Goal: Leave review/rating: Share an evaluation or opinion about a product, service, or content

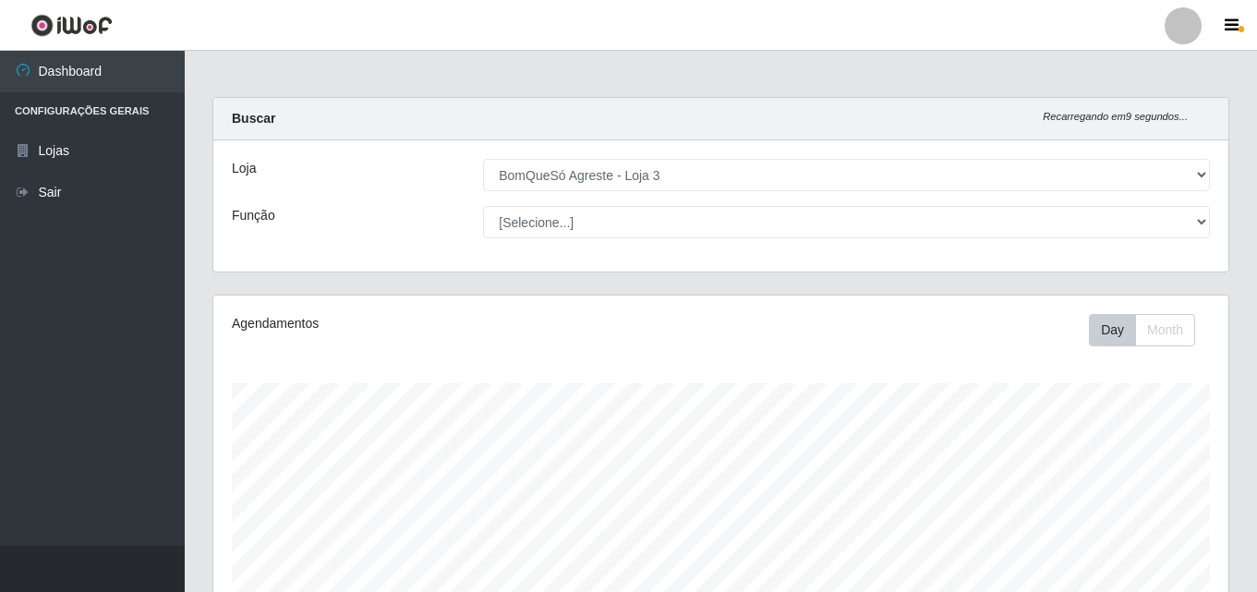
select select "215"
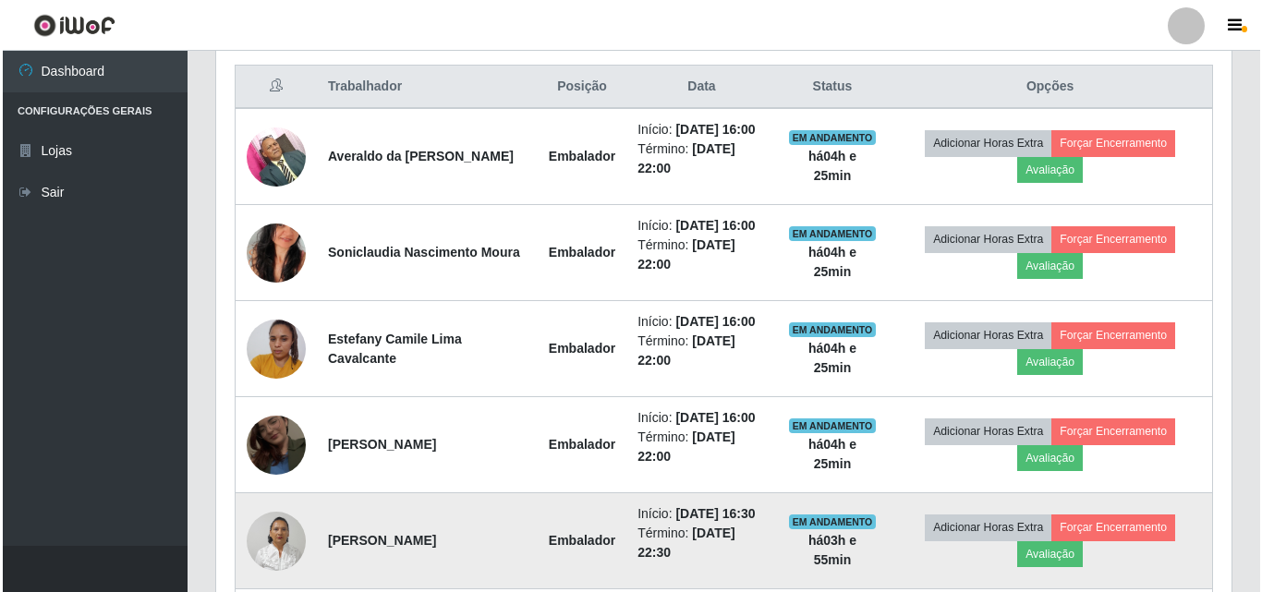
scroll to position [383, 1015]
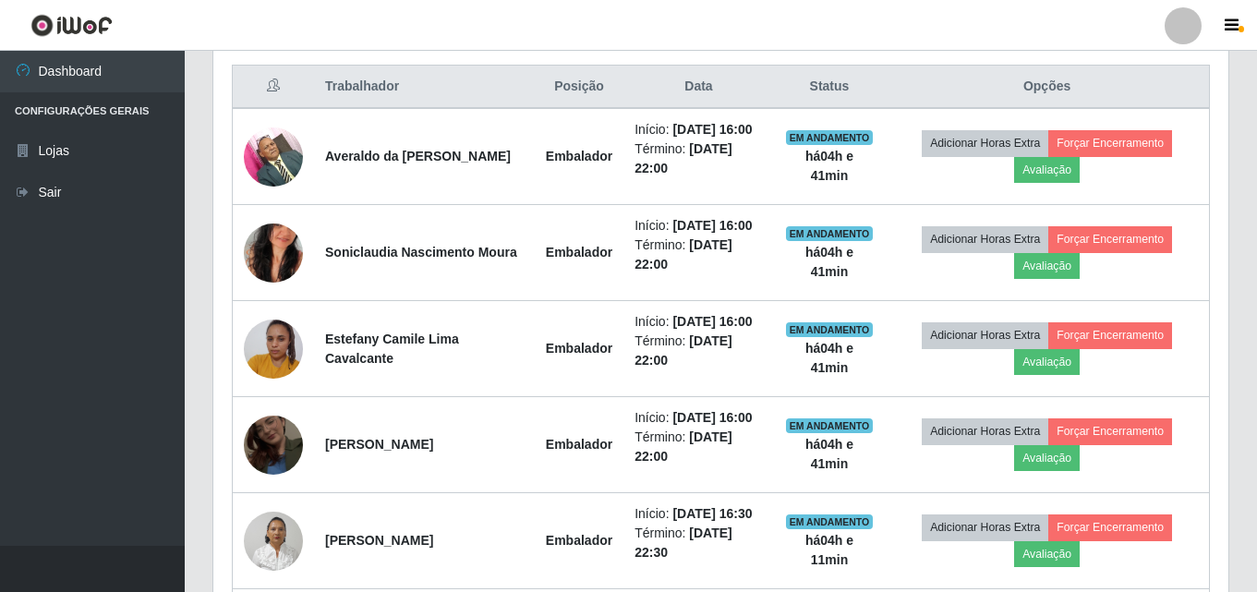
click at [1241, 176] on div "Hoje 1 dia 3 dias 1 Semana Não encerrados Trabalhador Posição Data Status Opçõe…" at bounding box center [721, 412] width 1045 height 822
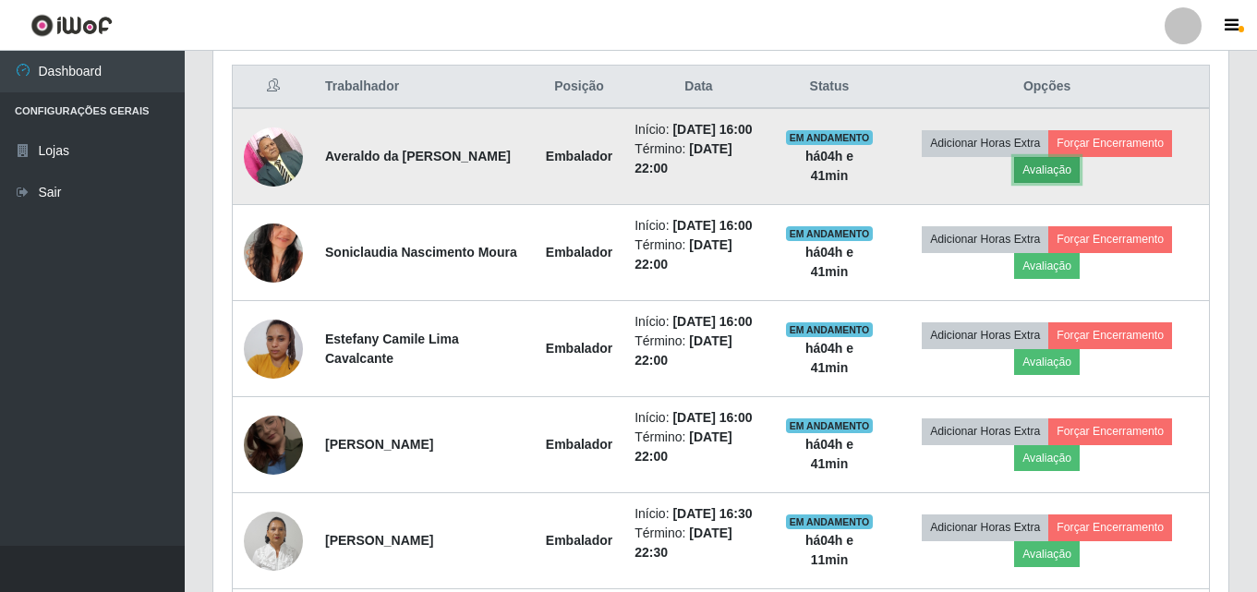
click at [1057, 171] on button "Avaliação" at bounding box center [1047, 170] width 66 height 26
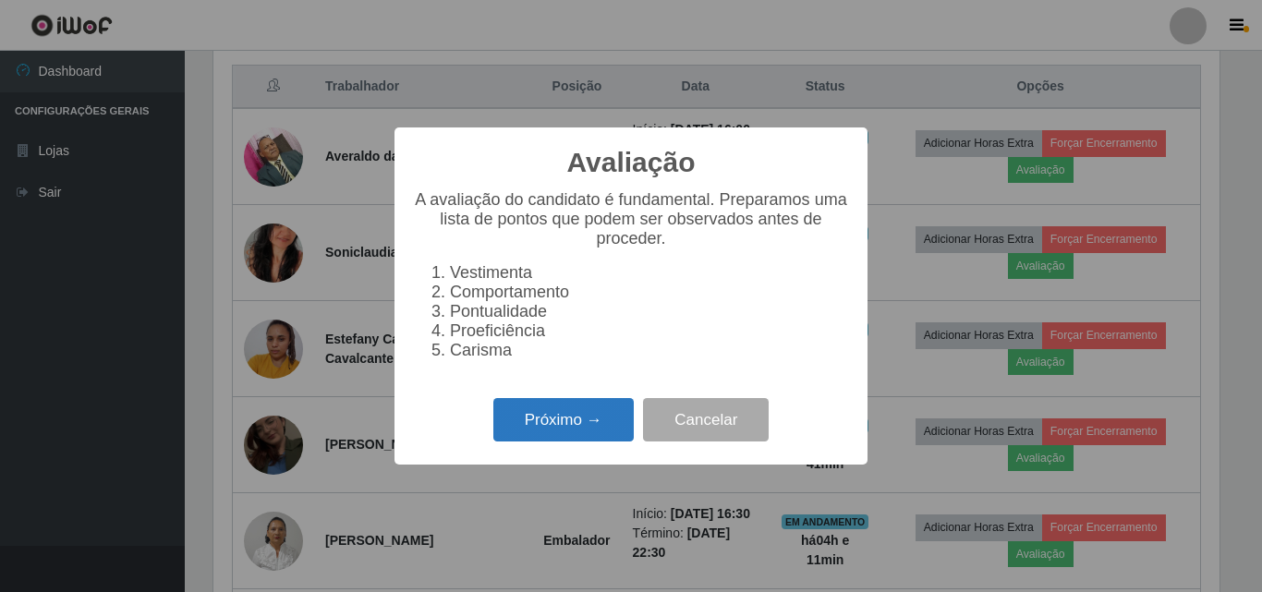
click at [588, 422] on button "Próximo →" at bounding box center [563, 419] width 140 height 43
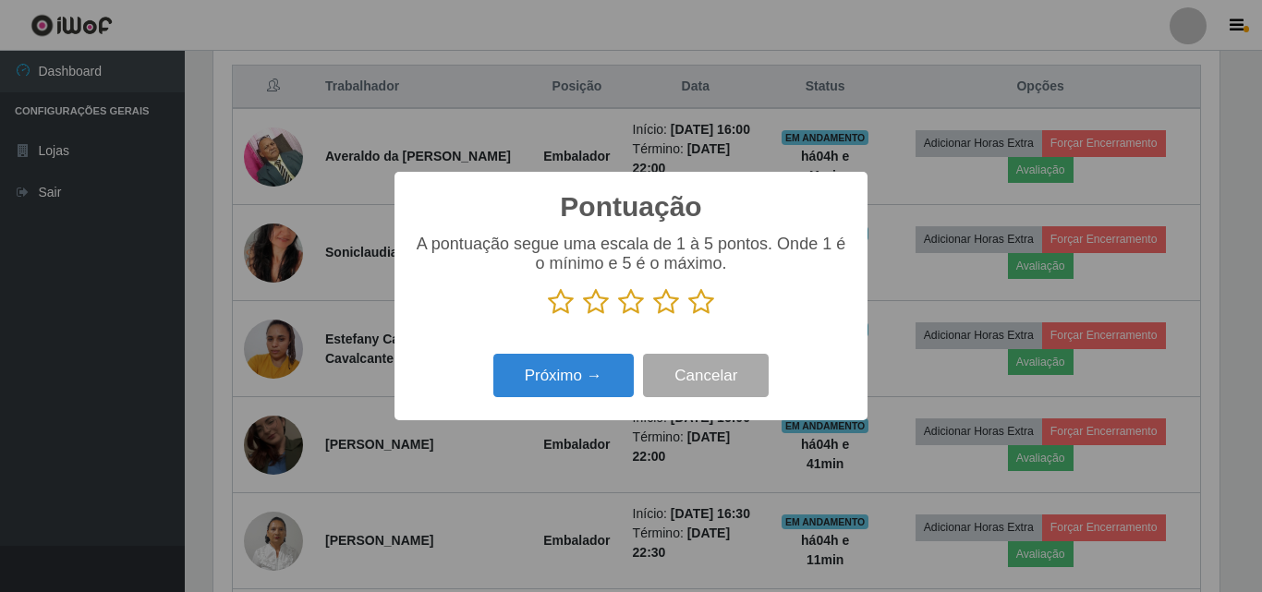
click at [695, 306] on icon at bounding box center [701, 302] width 26 height 28
click at [688, 316] on input "radio" at bounding box center [688, 316] width 0 height 0
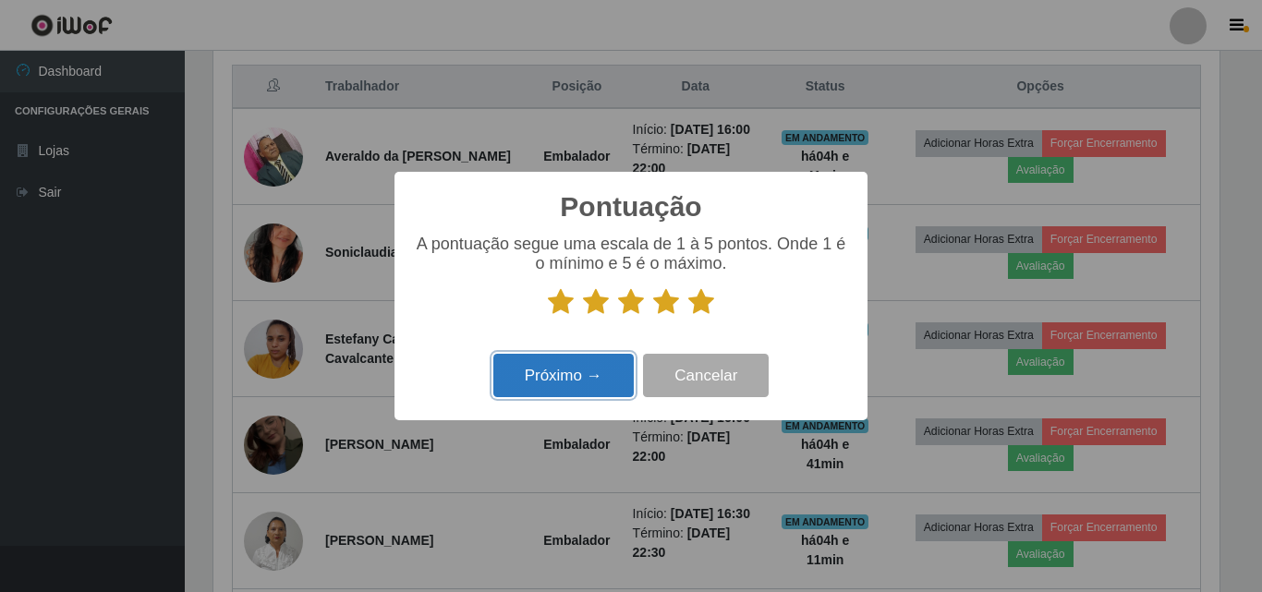
click at [605, 374] on button "Próximo →" at bounding box center [563, 375] width 140 height 43
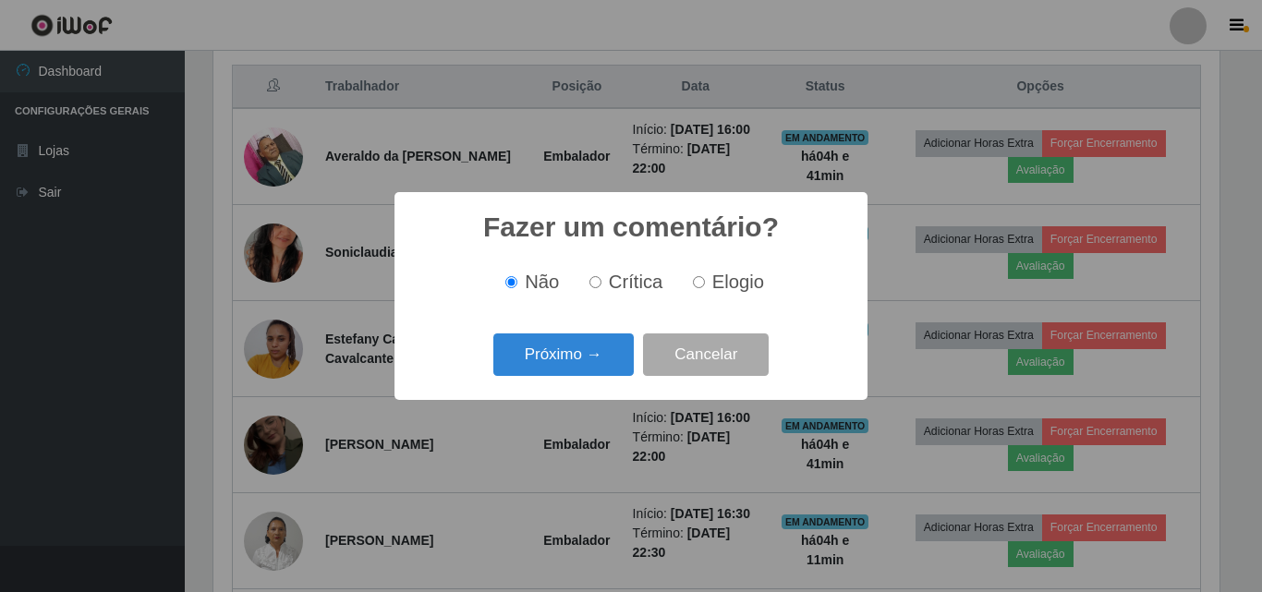
click at [717, 277] on span "Elogio" at bounding box center [738, 282] width 52 height 20
click at [705, 277] on input "Elogio" at bounding box center [699, 282] width 12 height 12
radio input "true"
click at [600, 344] on button "Próximo →" at bounding box center [563, 355] width 140 height 43
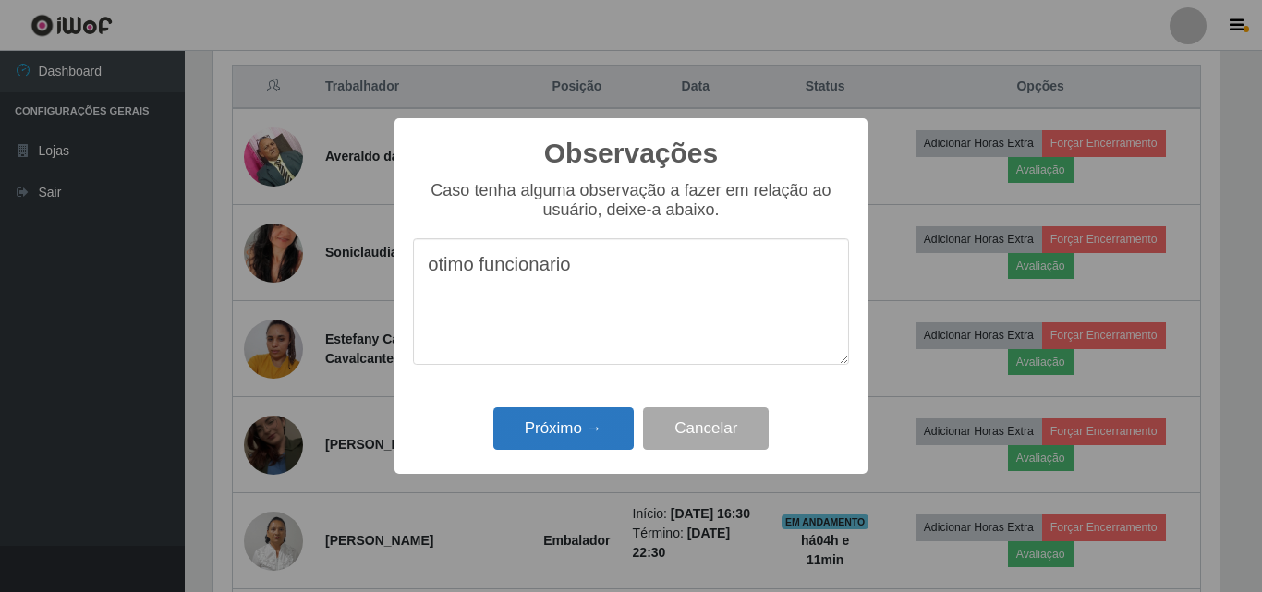
type textarea "otimo funcionario"
click at [608, 418] on button "Próximo →" at bounding box center [563, 428] width 140 height 43
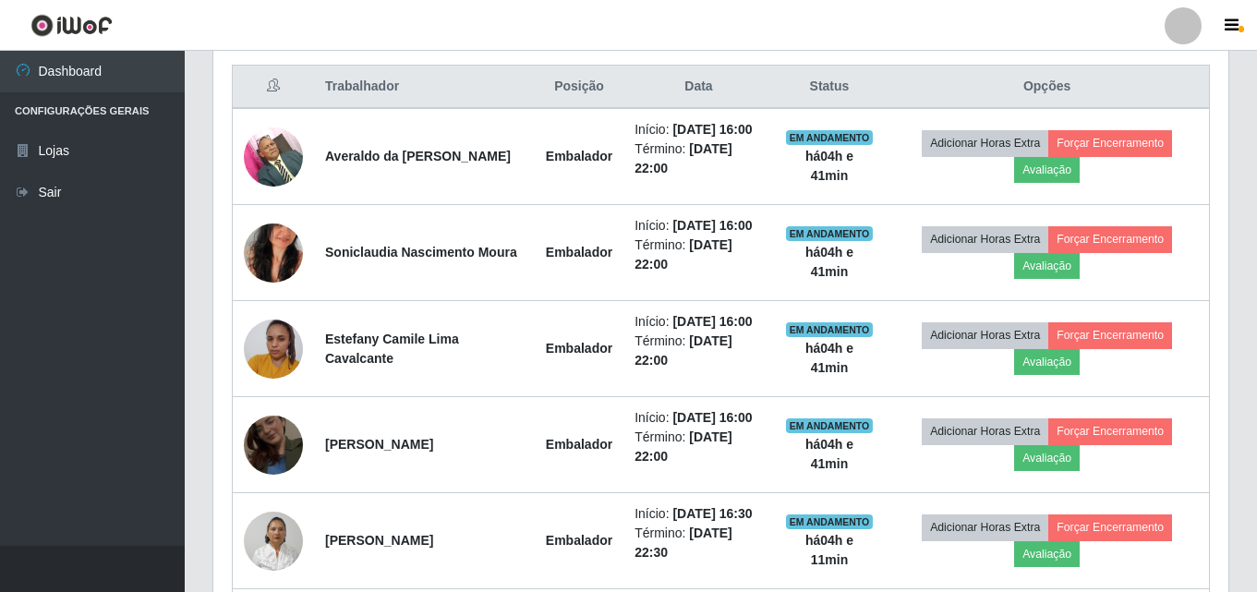
scroll to position [383, 1015]
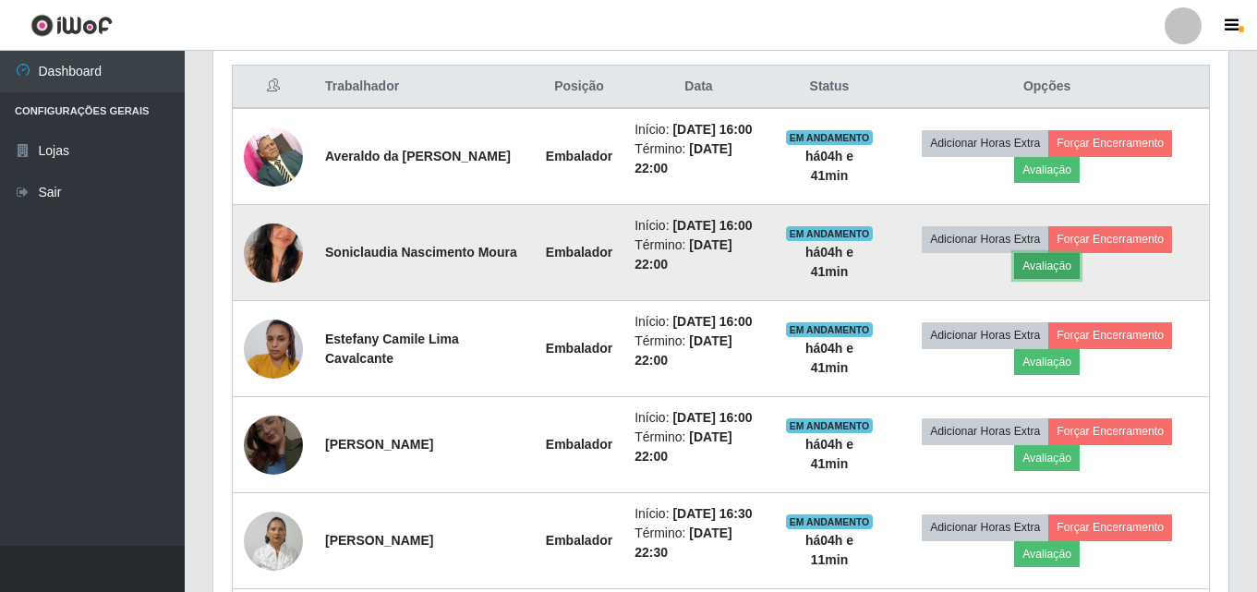
click at [1054, 269] on button "Avaliação" at bounding box center [1047, 266] width 66 height 26
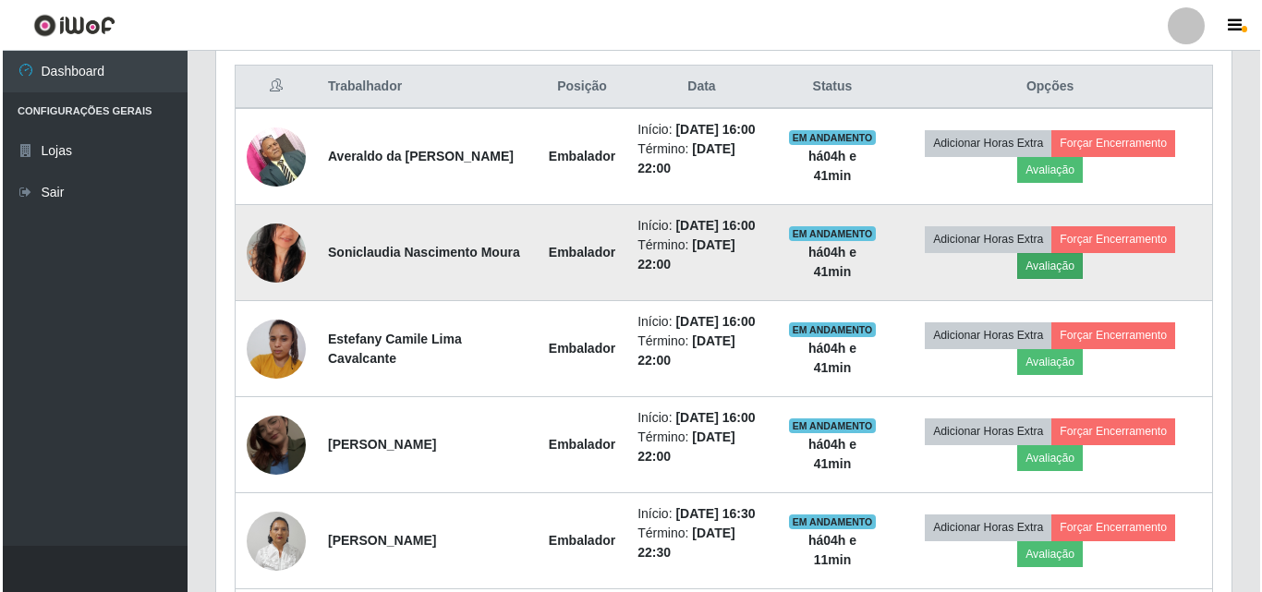
scroll to position [383, 1006]
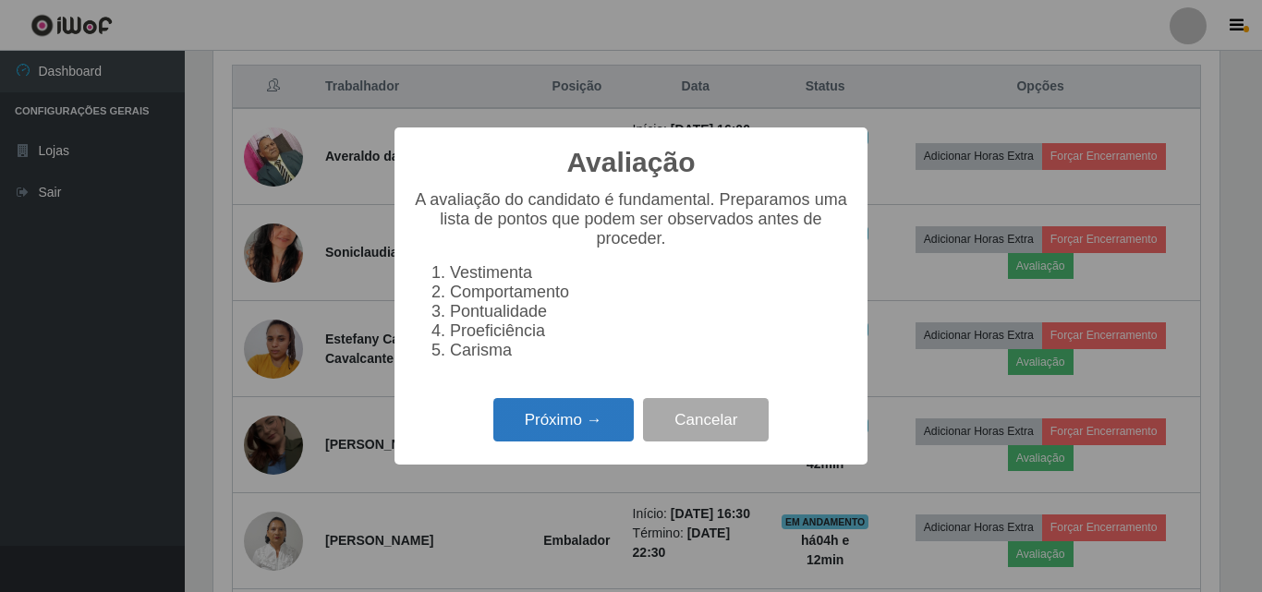
click at [560, 439] on button "Próximo →" at bounding box center [563, 419] width 140 height 43
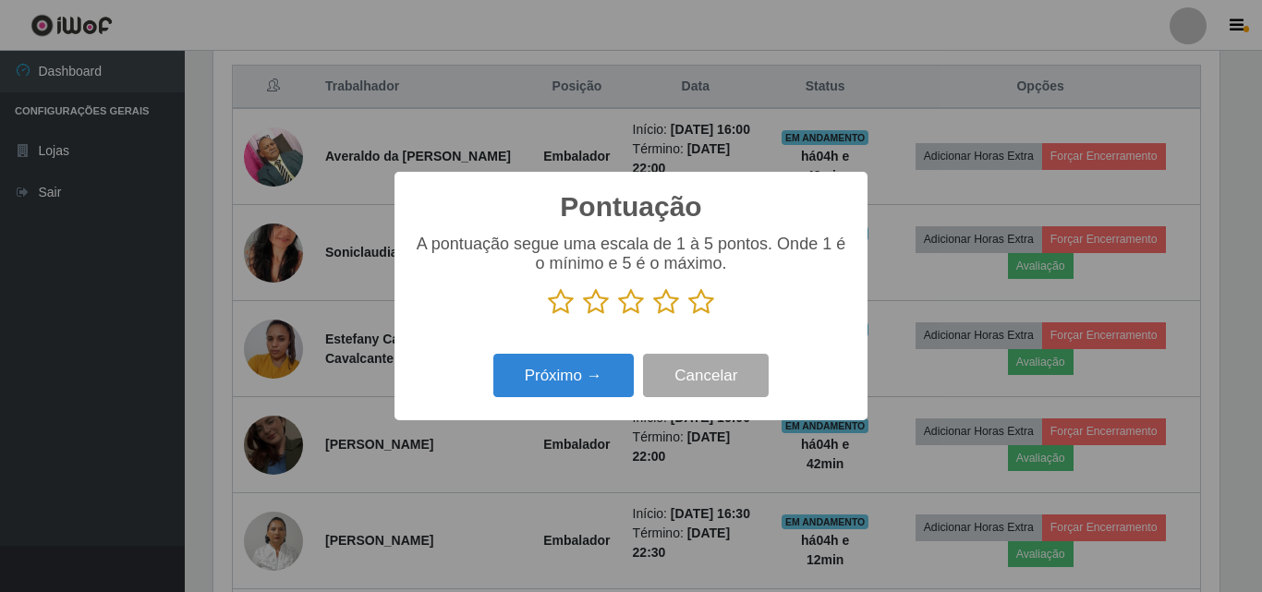
scroll to position [923563, 922940]
click at [694, 310] on icon at bounding box center [701, 302] width 26 height 28
click at [688, 316] on input "radio" at bounding box center [688, 316] width 0 height 0
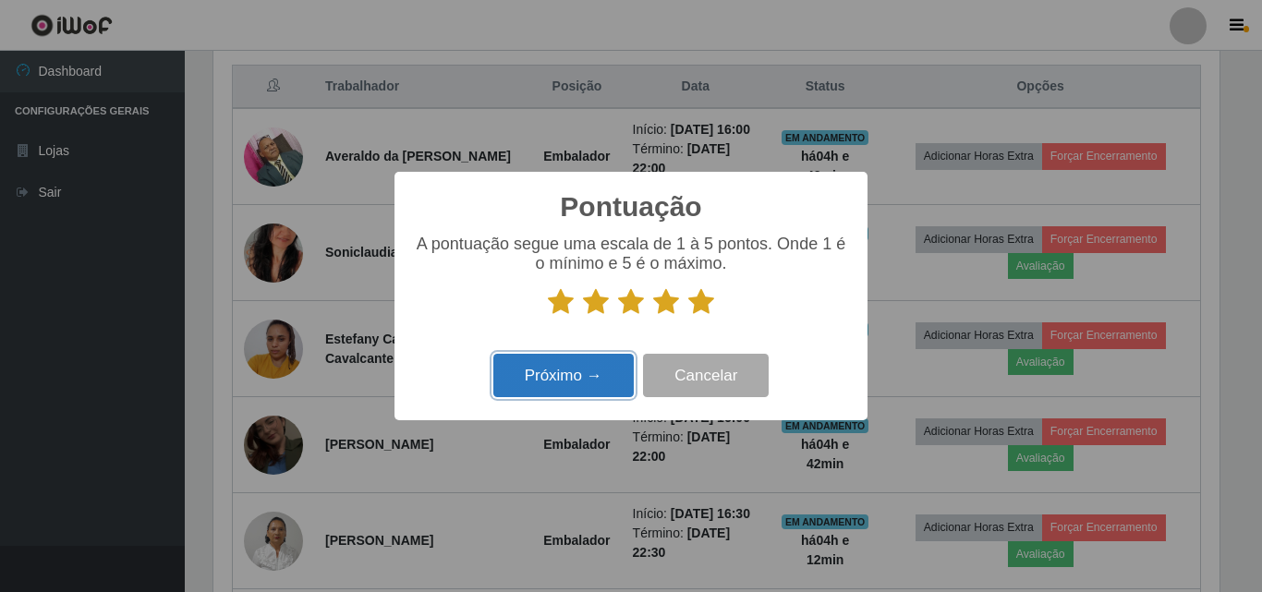
click at [608, 370] on button "Próximo →" at bounding box center [563, 375] width 140 height 43
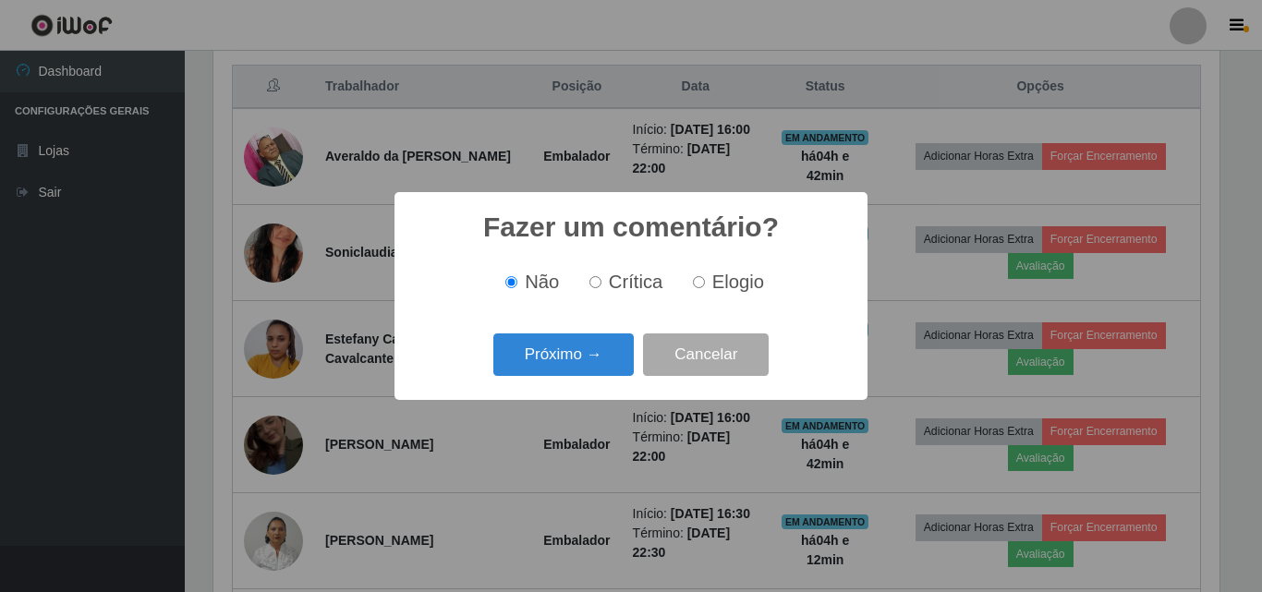
click at [710, 275] on label "Elogio" at bounding box center [725, 282] width 79 height 21
click at [705, 276] on input "Elogio" at bounding box center [699, 282] width 12 height 12
radio input "true"
click at [579, 368] on button "Próximo →" at bounding box center [563, 355] width 140 height 43
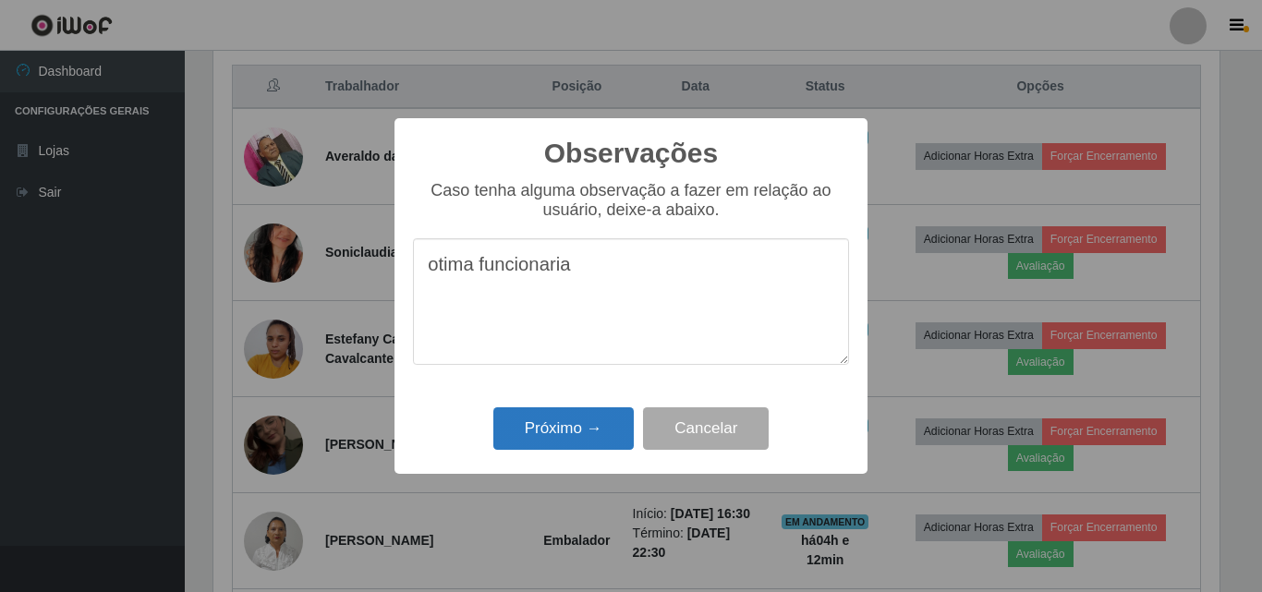
type textarea "otima funcionaria"
click at [606, 450] on button "Próximo →" at bounding box center [563, 428] width 140 height 43
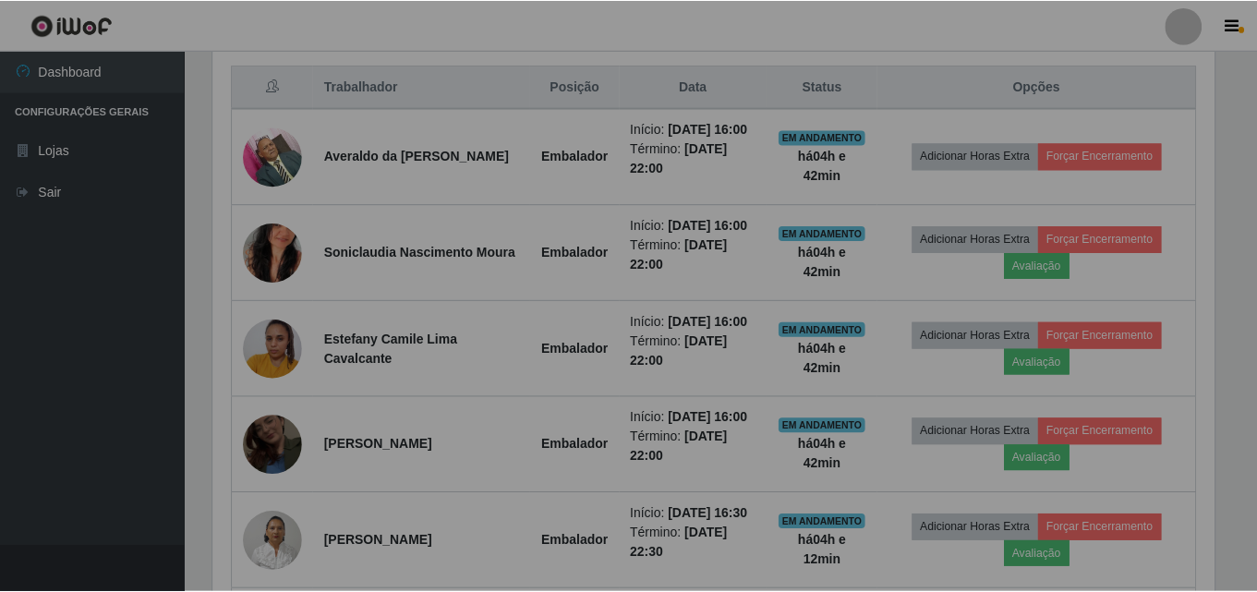
scroll to position [383, 1015]
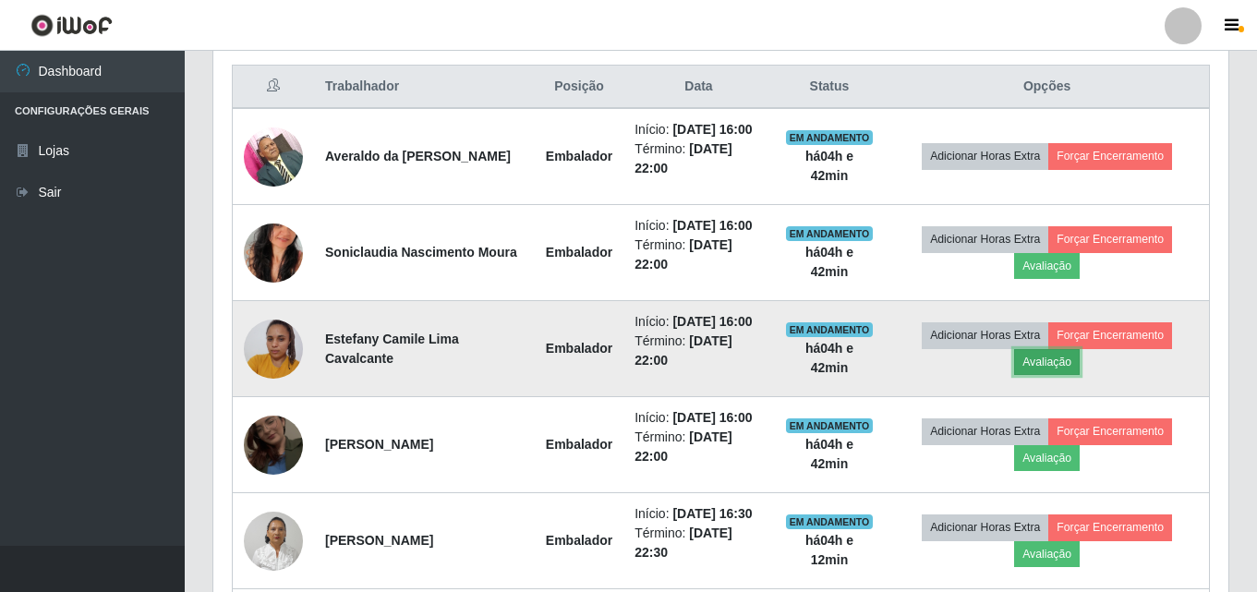
click at [1078, 363] on button "Avaliação" at bounding box center [1047, 362] width 66 height 26
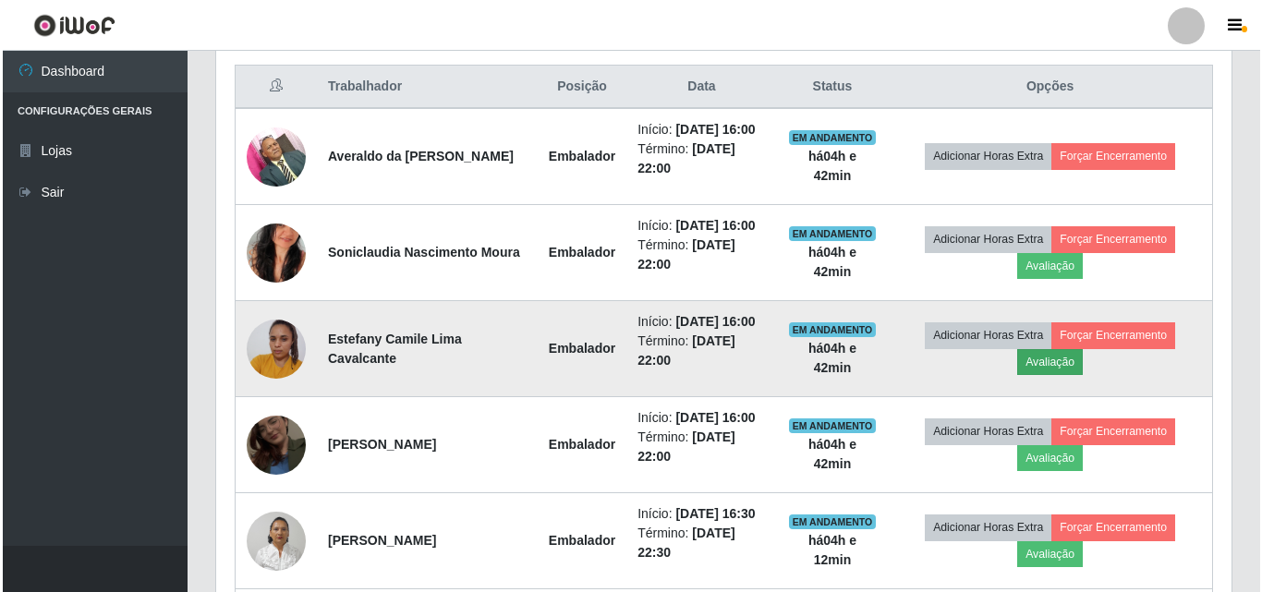
scroll to position [383, 1006]
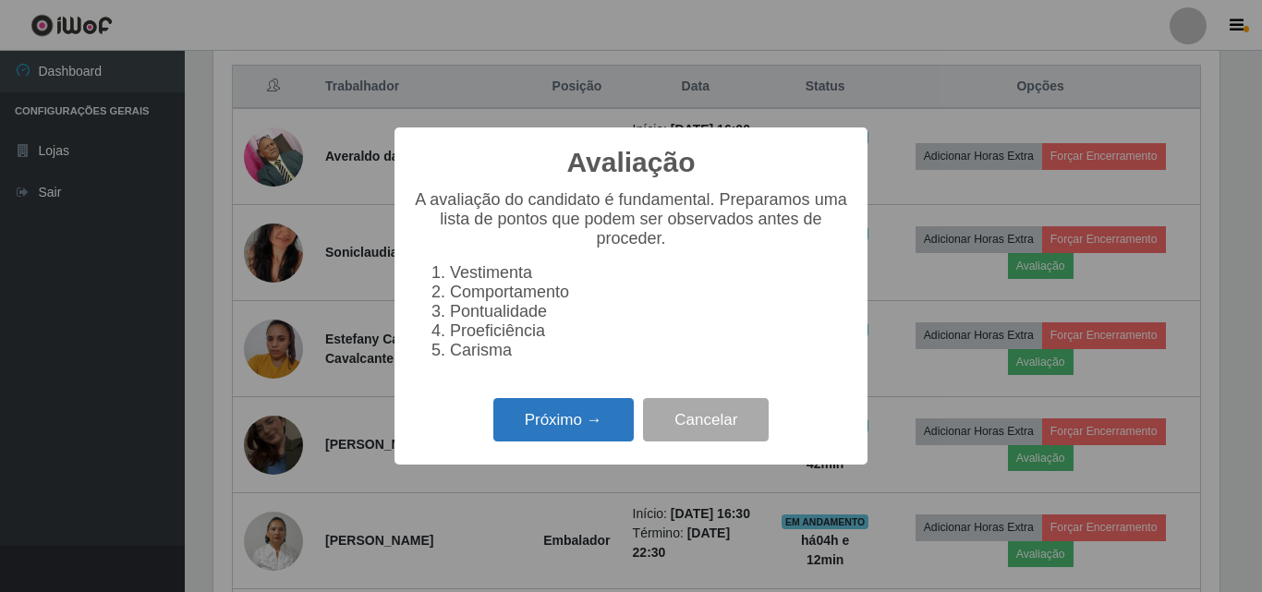
click at [578, 431] on button "Próximo →" at bounding box center [563, 419] width 140 height 43
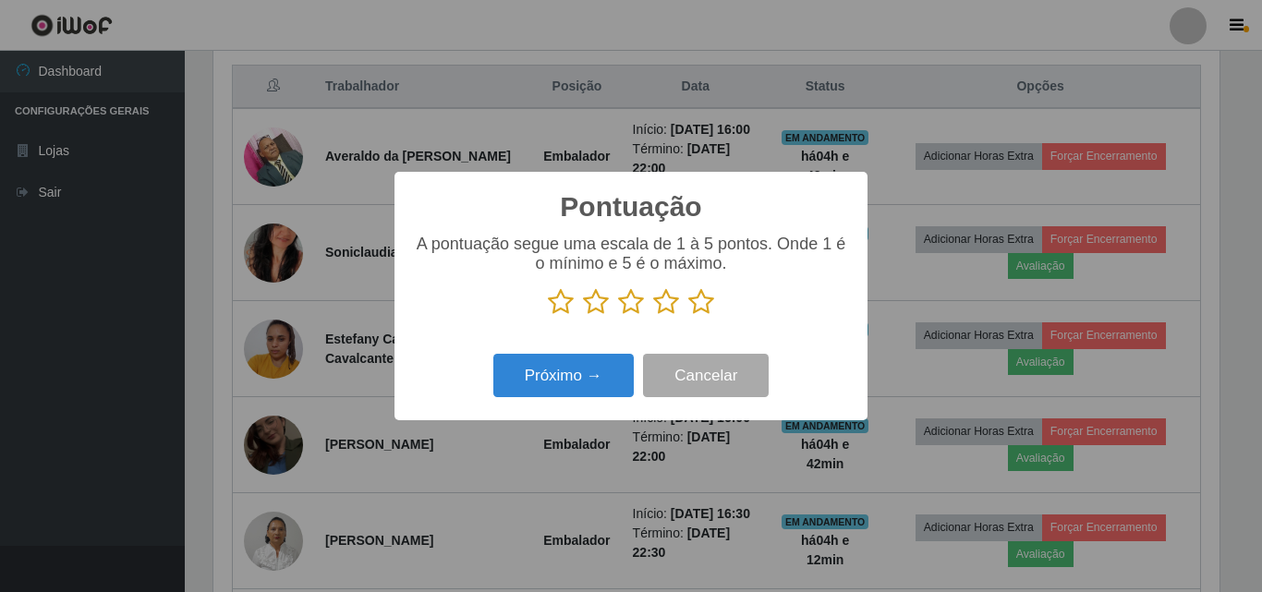
click at [703, 300] on icon at bounding box center [701, 302] width 26 height 28
click at [688, 316] on input "radio" at bounding box center [688, 316] width 0 height 0
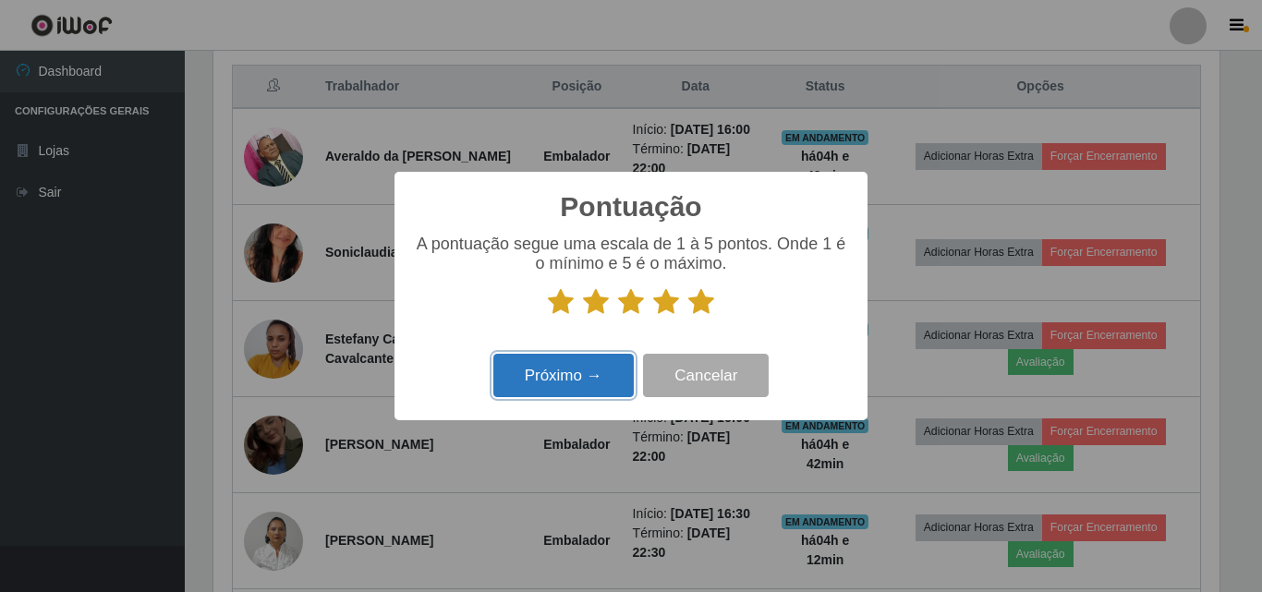
click at [609, 363] on button "Próximo →" at bounding box center [563, 375] width 140 height 43
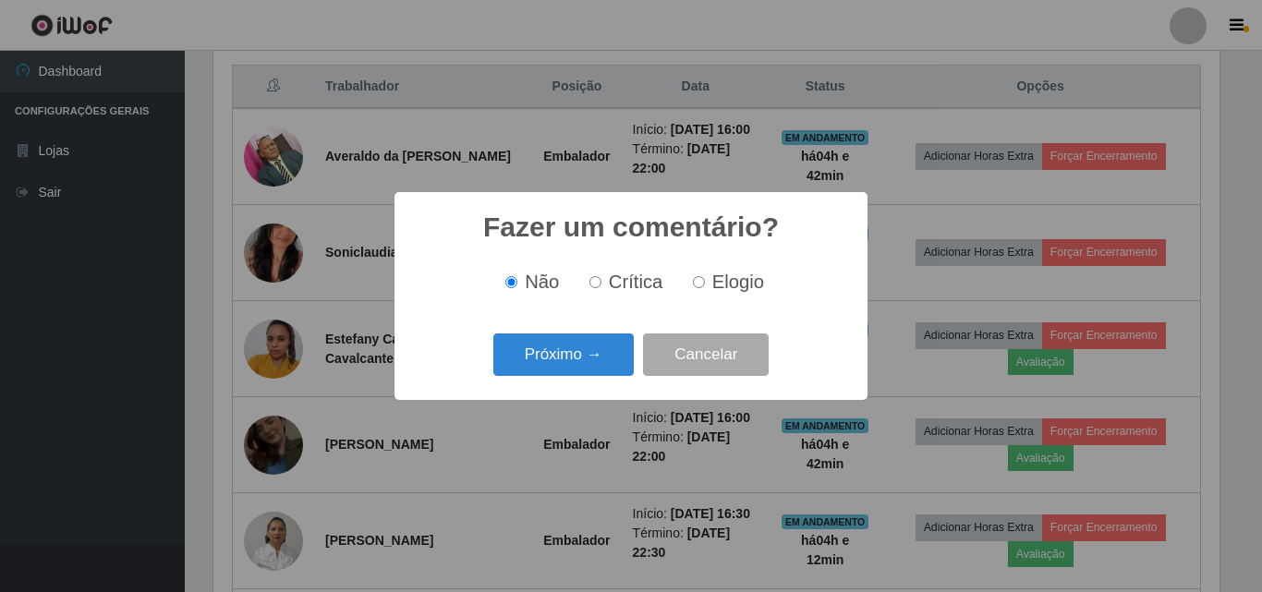
click at [723, 284] on span "Elogio" at bounding box center [738, 282] width 52 height 20
click at [702, 278] on input "Elogio" at bounding box center [699, 282] width 12 height 12
radio input "true"
click at [594, 358] on button "Próximo →" at bounding box center [563, 355] width 140 height 43
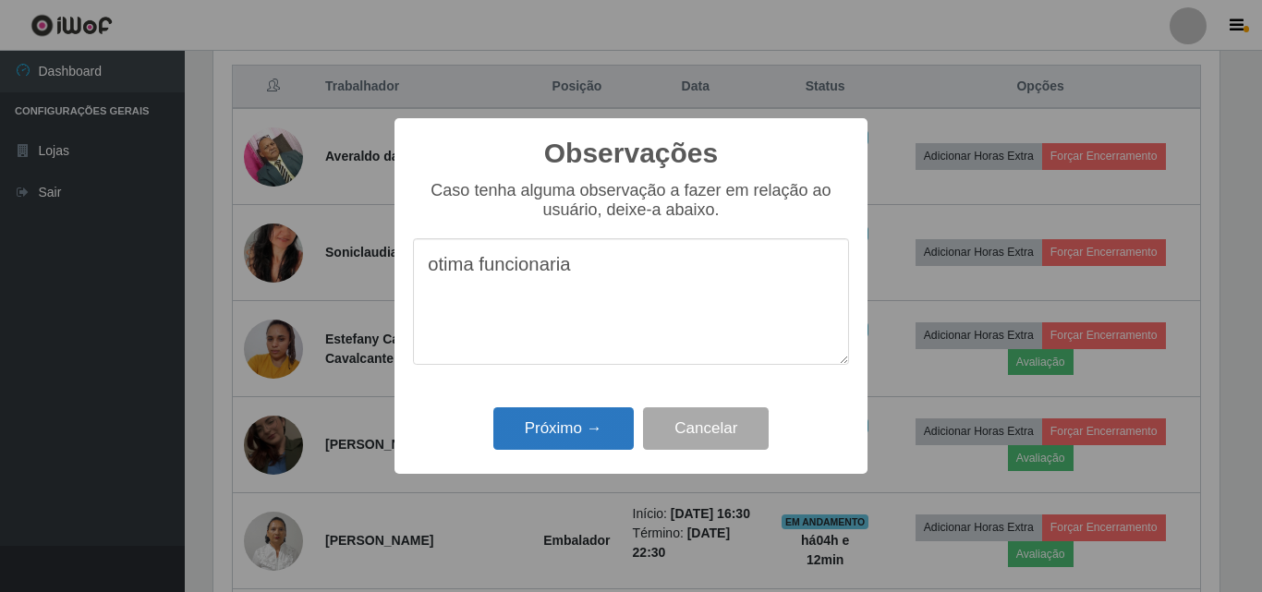
type textarea "otima funcionaria"
click at [577, 420] on button "Próximo →" at bounding box center [563, 428] width 140 height 43
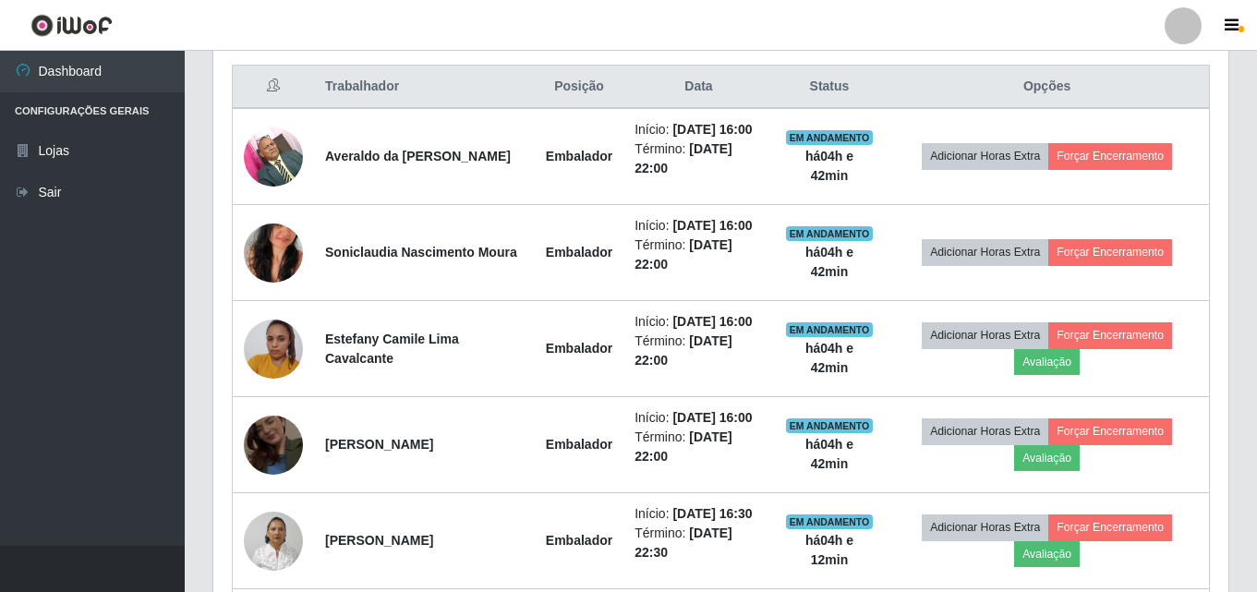
scroll to position [383, 1015]
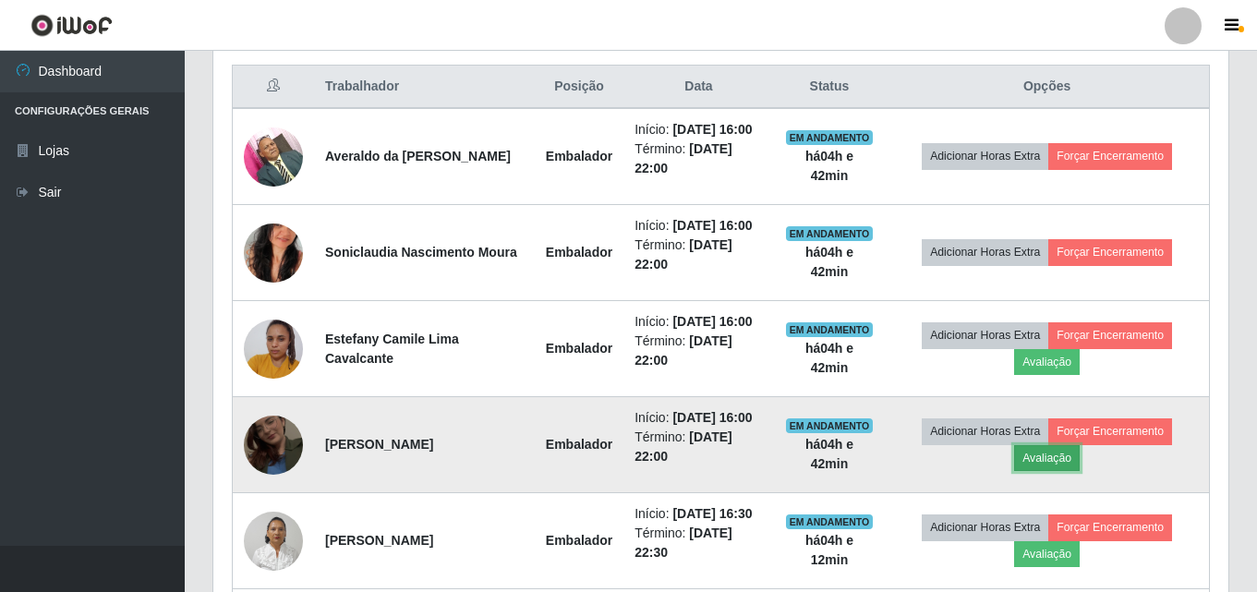
click at [1075, 458] on button "Avaliação" at bounding box center [1047, 458] width 66 height 26
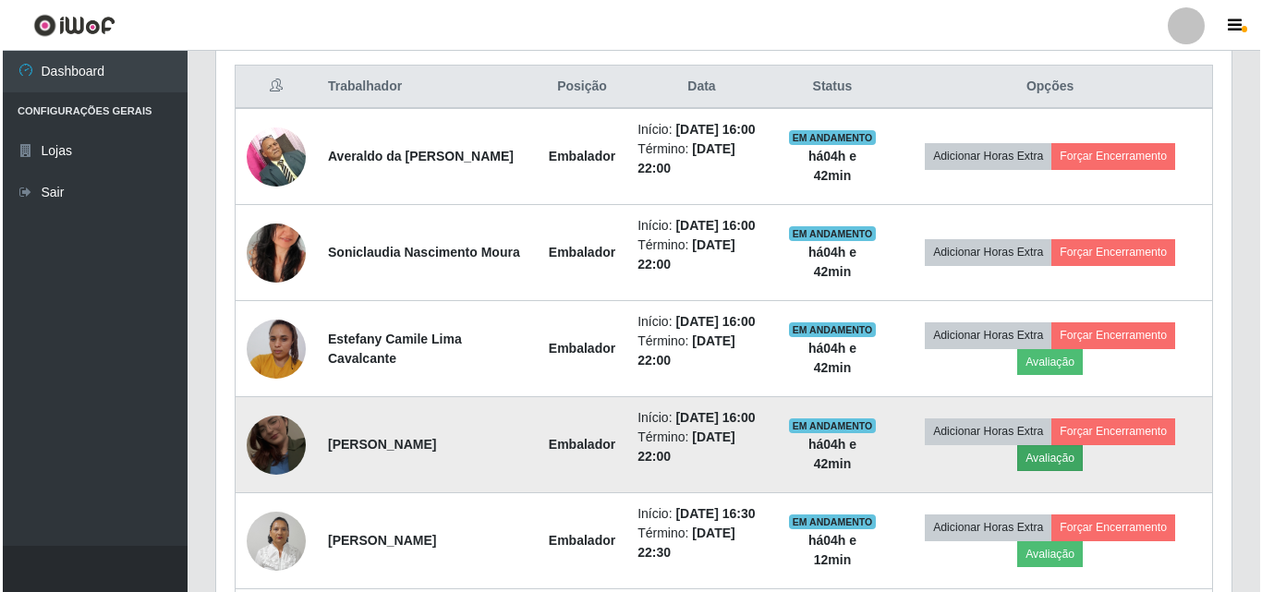
scroll to position [383, 1006]
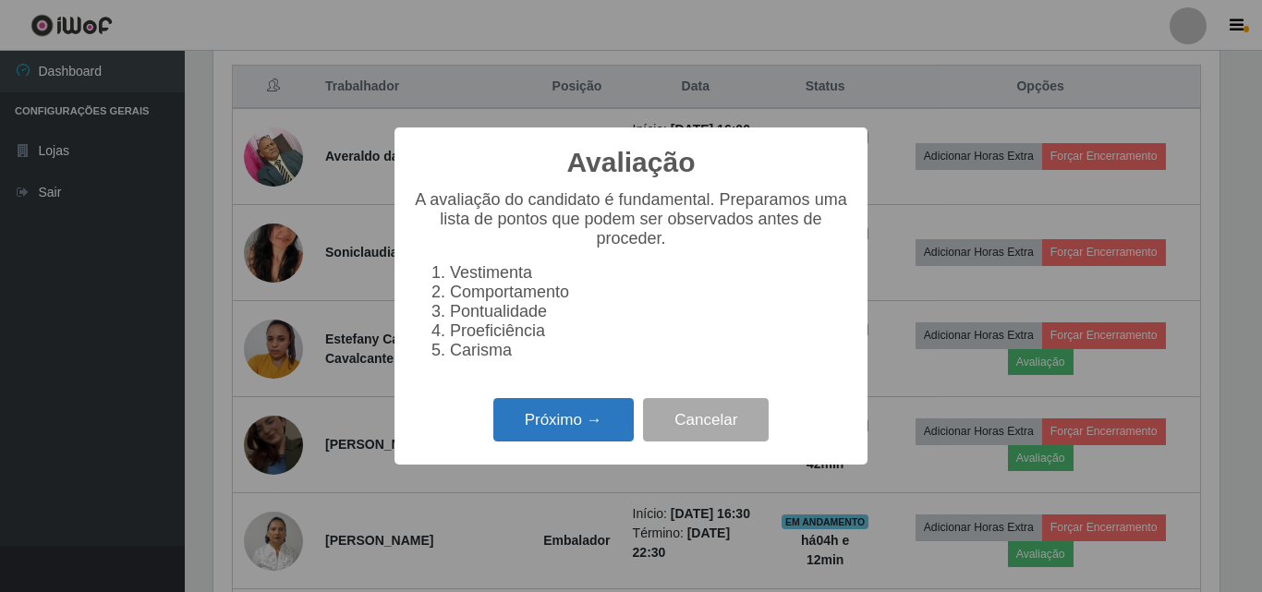
click at [619, 433] on button "Próximo →" at bounding box center [563, 419] width 140 height 43
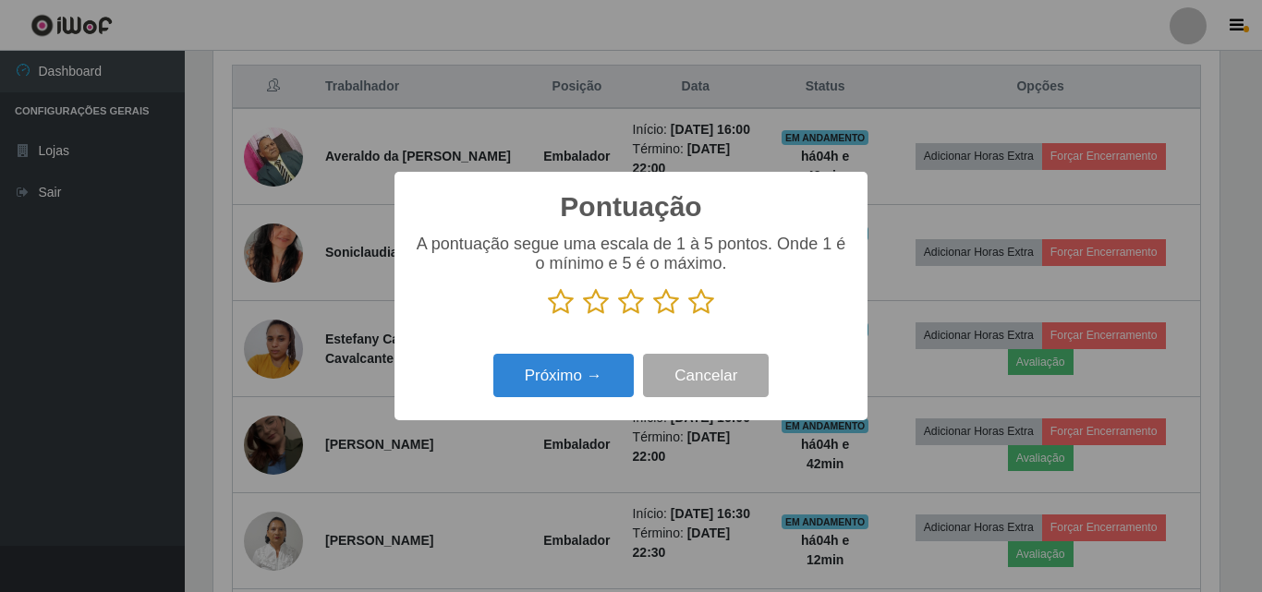
click at [701, 295] on icon at bounding box center [701, 302] width 26 height 28
click at [688, 316] on input "radio" at bounding box center [688, 316] width 0 height 0
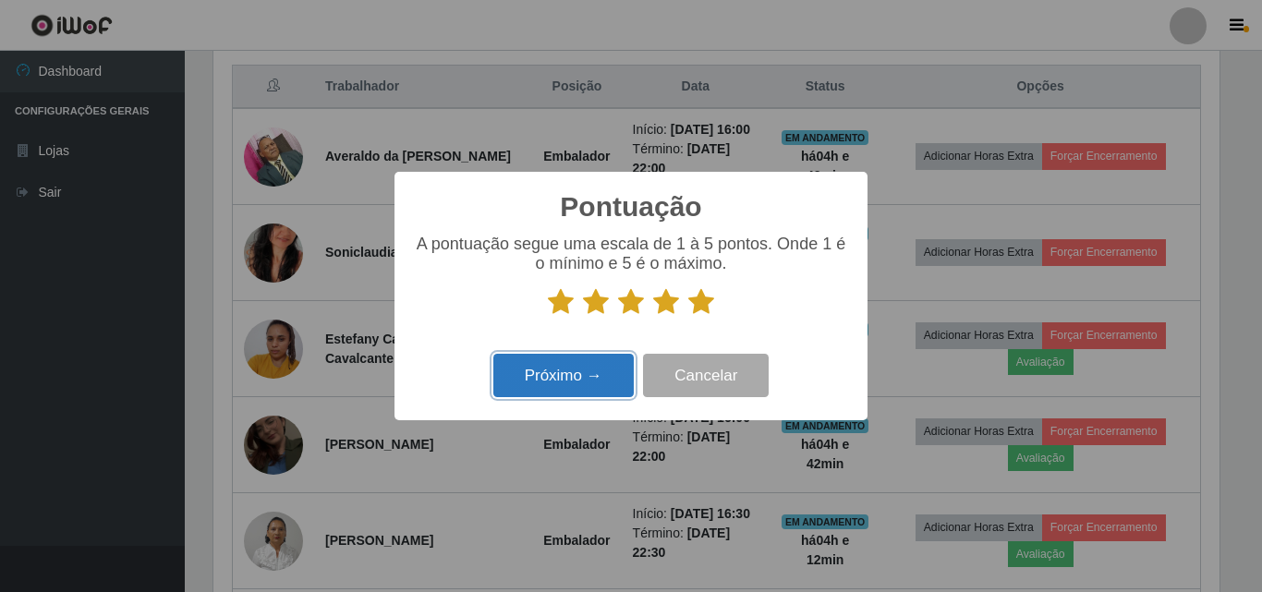
click at [577, 367] on button "Próximo →" at bounding box center [563, 375] width 140 height 43
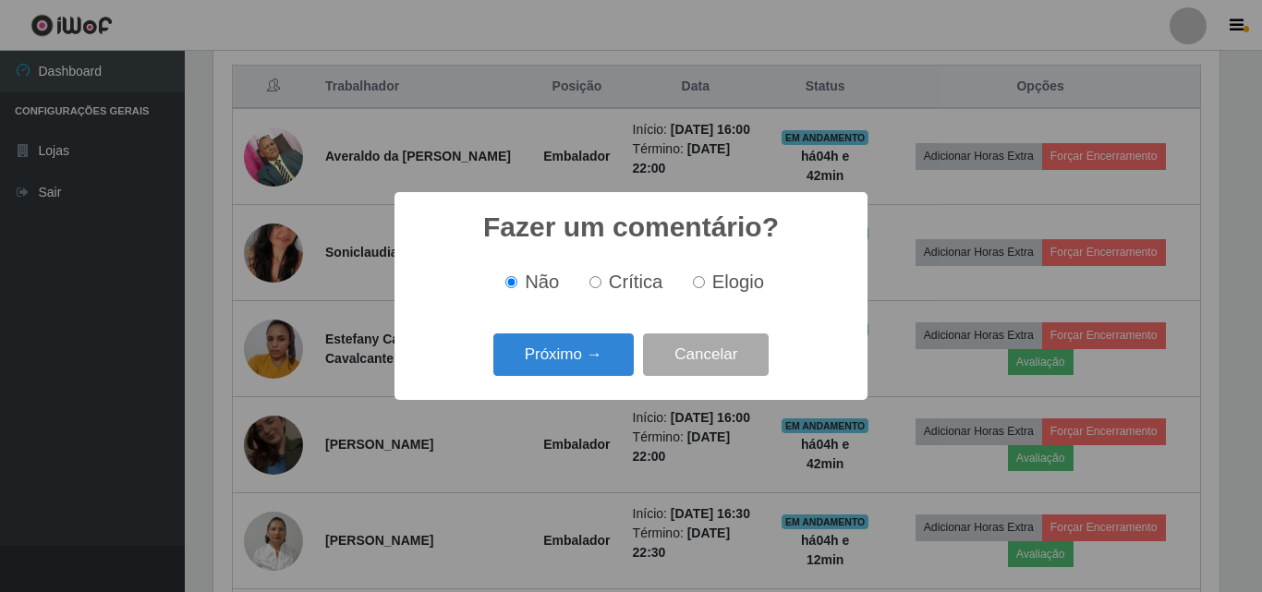
click at [718, 289] on span "Elogio" at bounding box center [738, 282] width 52 height 20
click at [705, 288] on input "Elogio" at bounding box center [699, 282] width 12 height 12
radio input "true"
click at [583, 356] on button "Próximo →" at bounding box center [563, 355] width 140 height 43
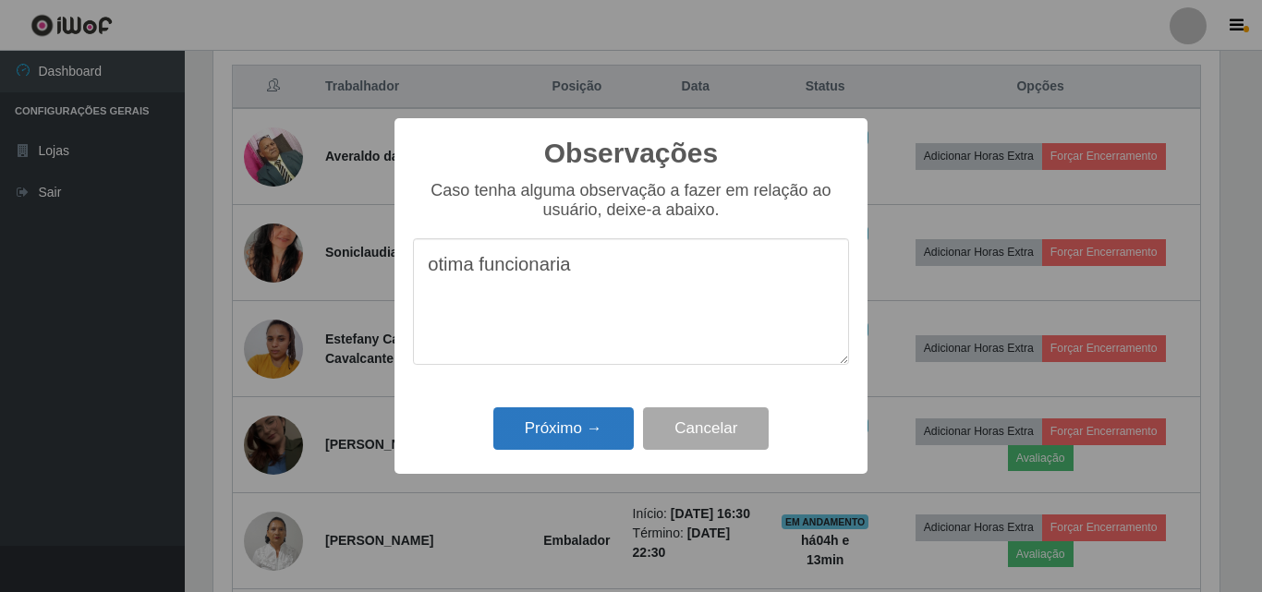
type textarea "otima funcionaria"
click at [554, 433] on button "Próximo →" at bounding box center [563, 428] width 140 height 43
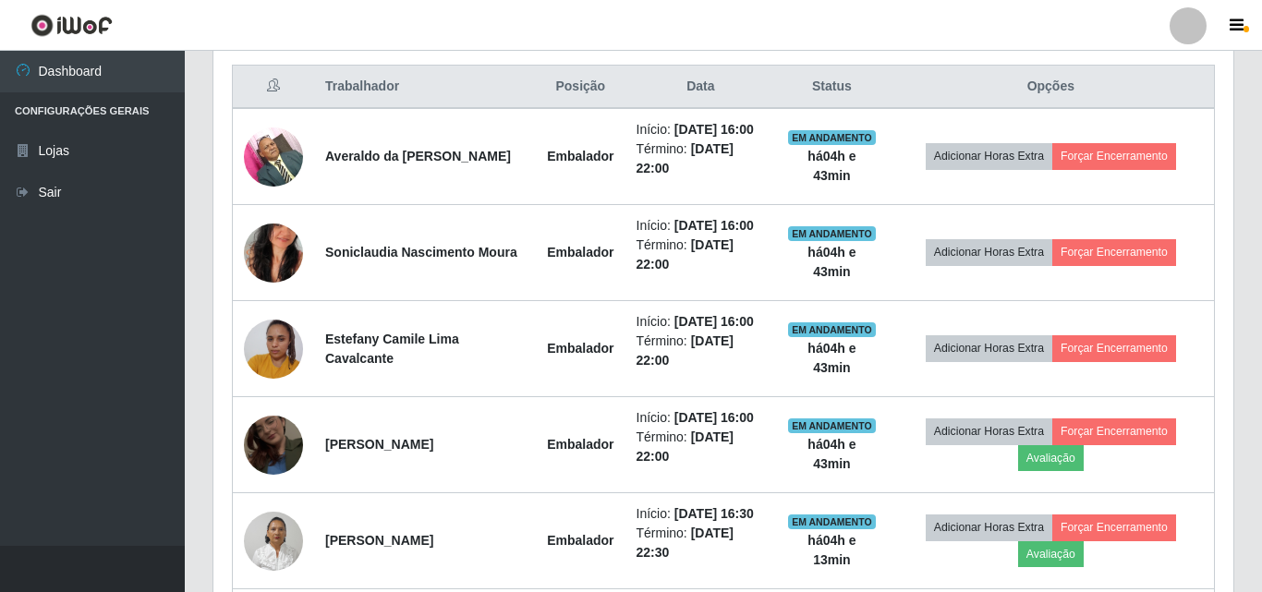
scroll to position [383, 1015]
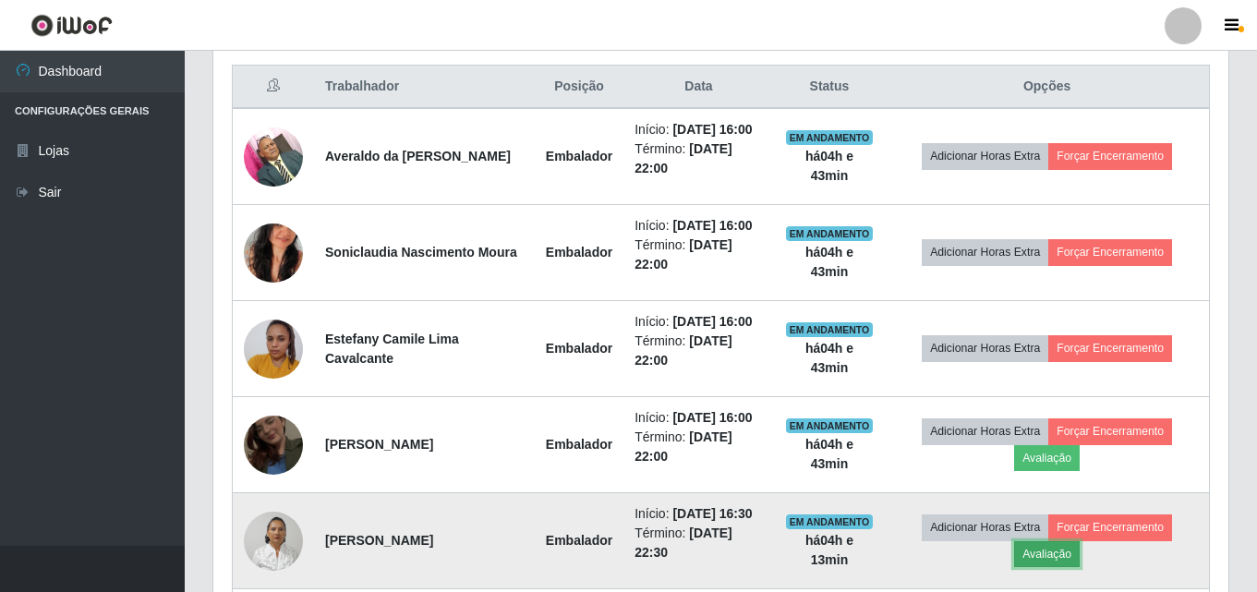
click at [1067, 553] on button "Avaliação" at bounding box center [1047, 554] width 66 height 26
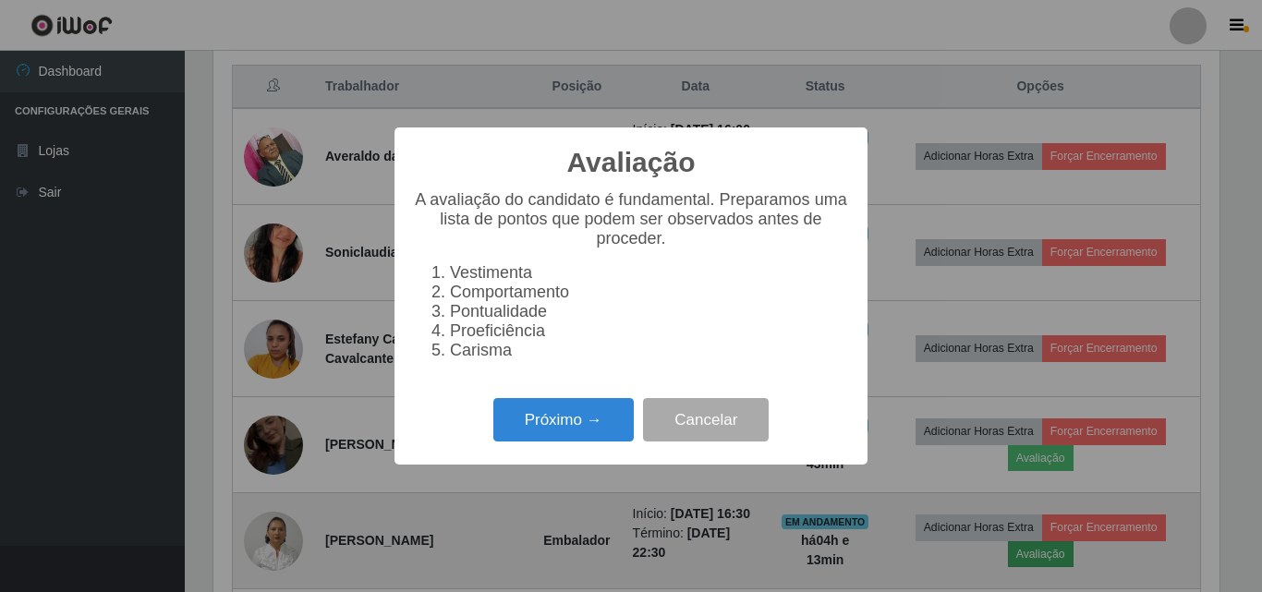
scroll to position [383, 1006]
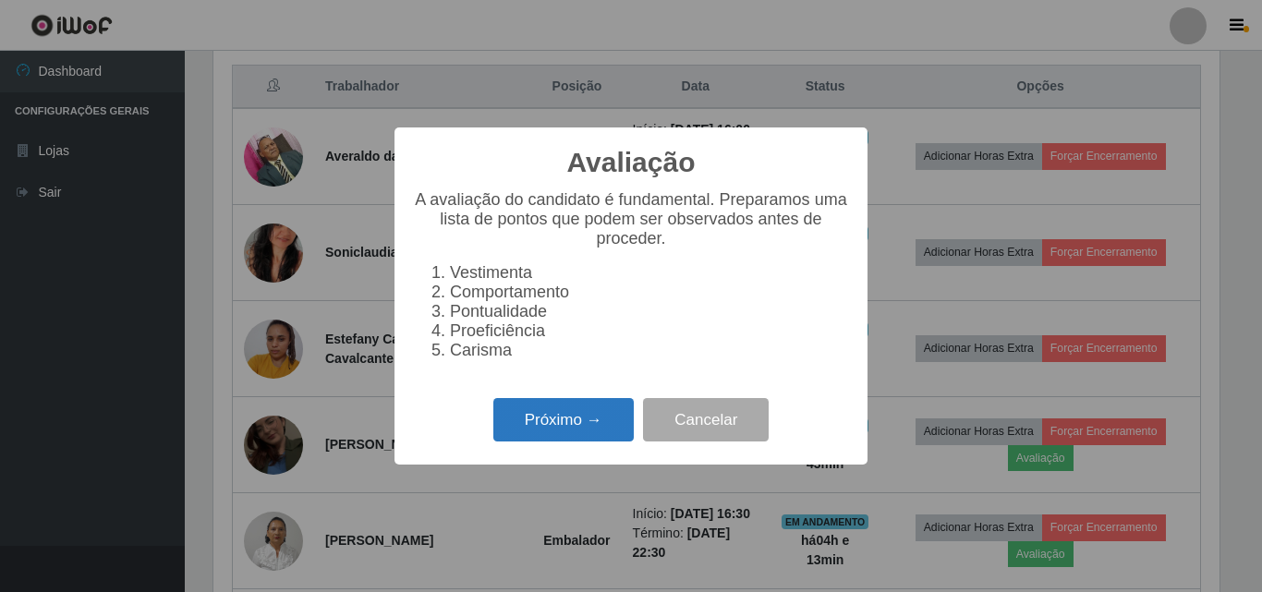
click at [614, 424] on button "Próximo →" at bounding box center [563, 419] width 140 height 43
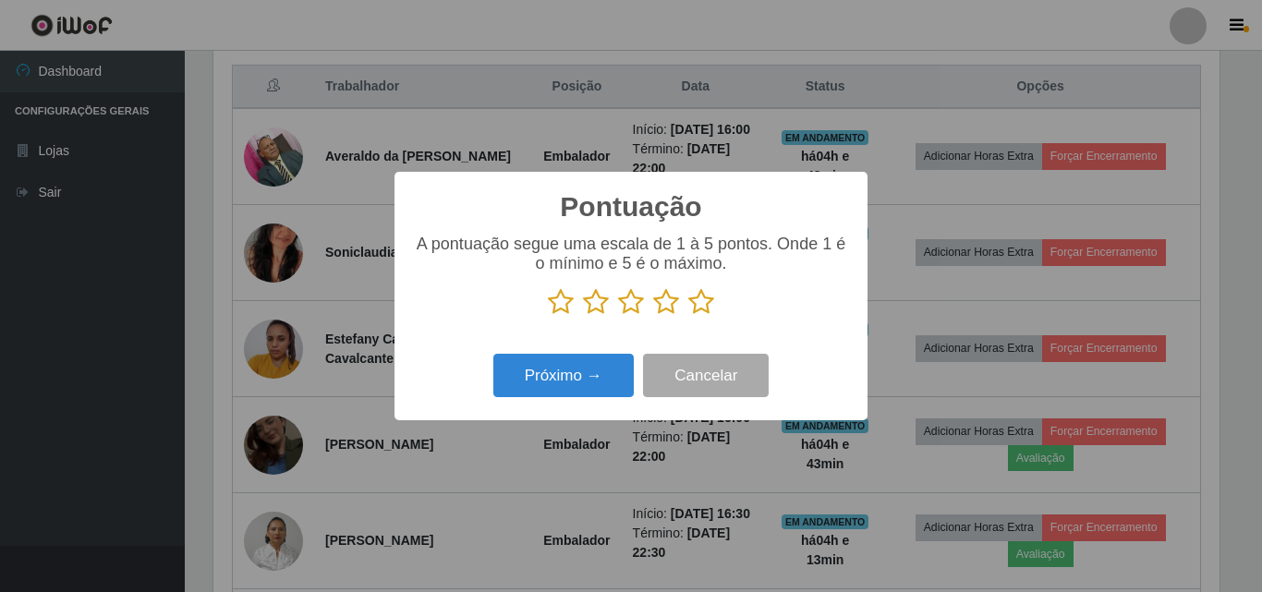
click at [694, 306] on icon at bounding box center [701, 302] width 26 height 28
click at [688, 316] on input "radio" at bounding box center [688, 316] width 0 height 0
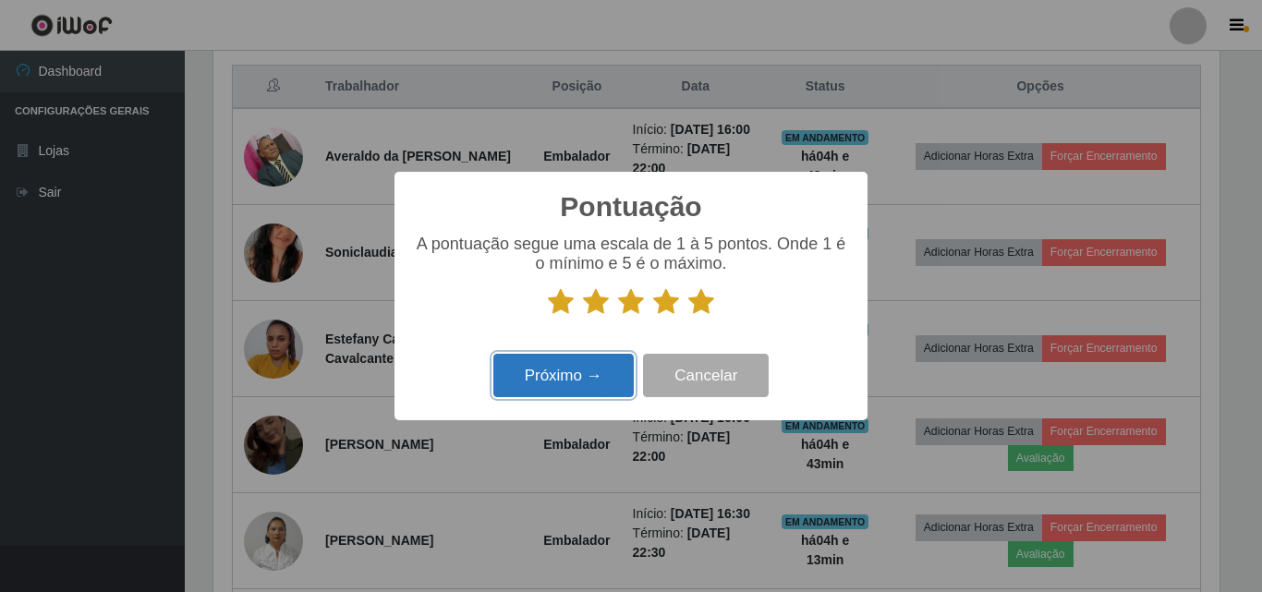
click at [608, 375] on button "Próximo →" at bounding box center [563, 375] width 140 height 43
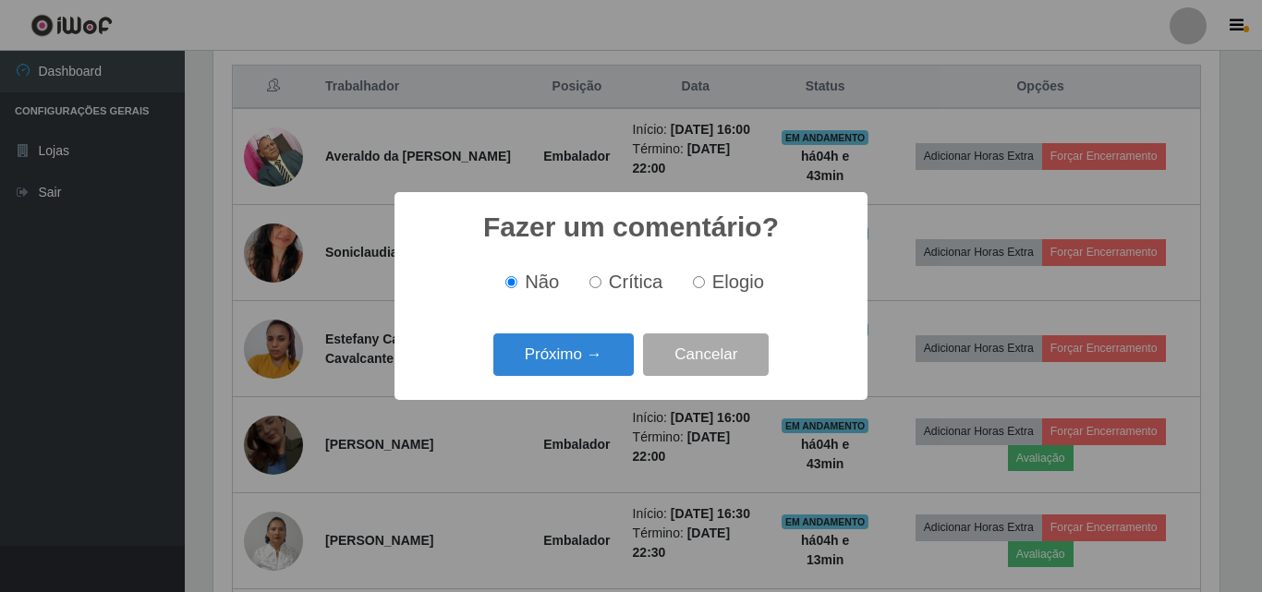
click at [752, 291] on span "Elogio" at bounding box center [738, 282] width 52 height 20
click at [705, 288] on input "Elogio" at bounding box center [699, 282] width 12 height 12
radio input "true"
click at [605, 358] on button "Próximo →" at bounding box center [563, 355] width 140 height 43
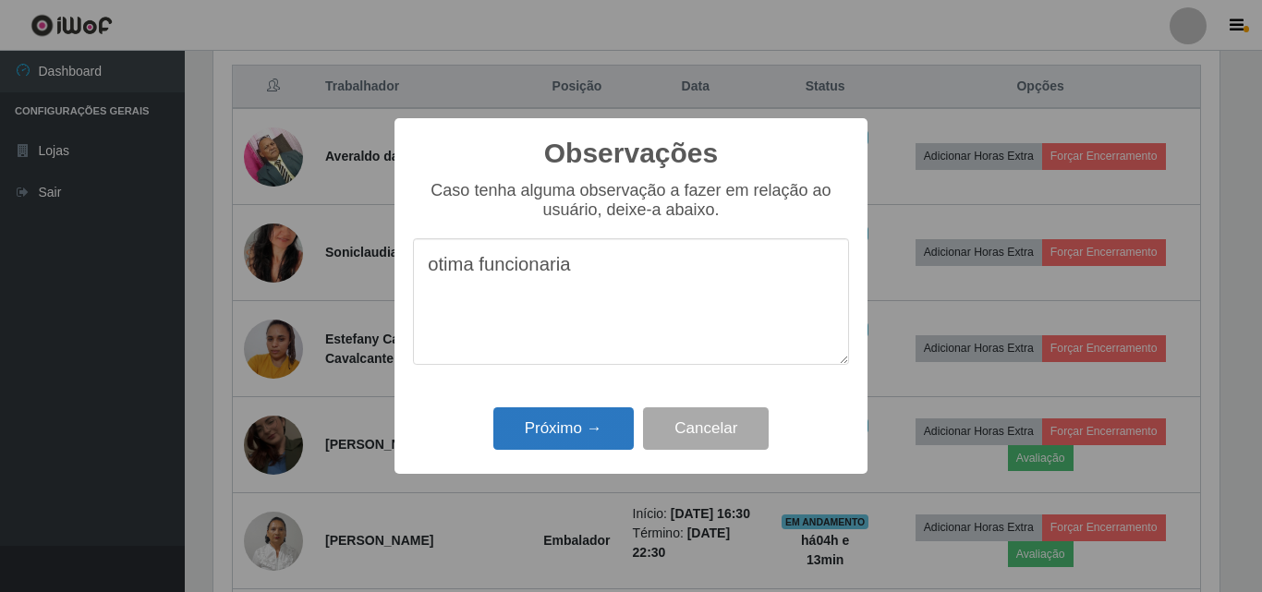
type textarea "otima funcionaria"
click at [571, 431] on button "Próximo →" at bounding box center [563, 428] width 140 height 43
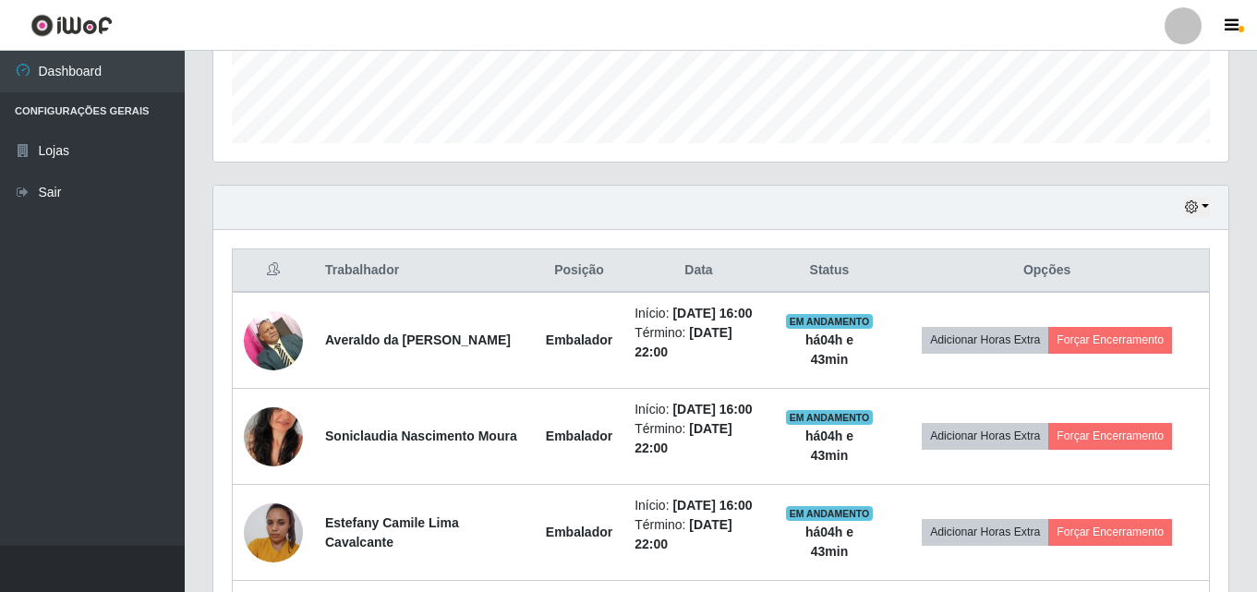
scroll to position [516, 0]
click at [1206, 208] on button "button" at bounding box center [1197, 208] width 26 height 21
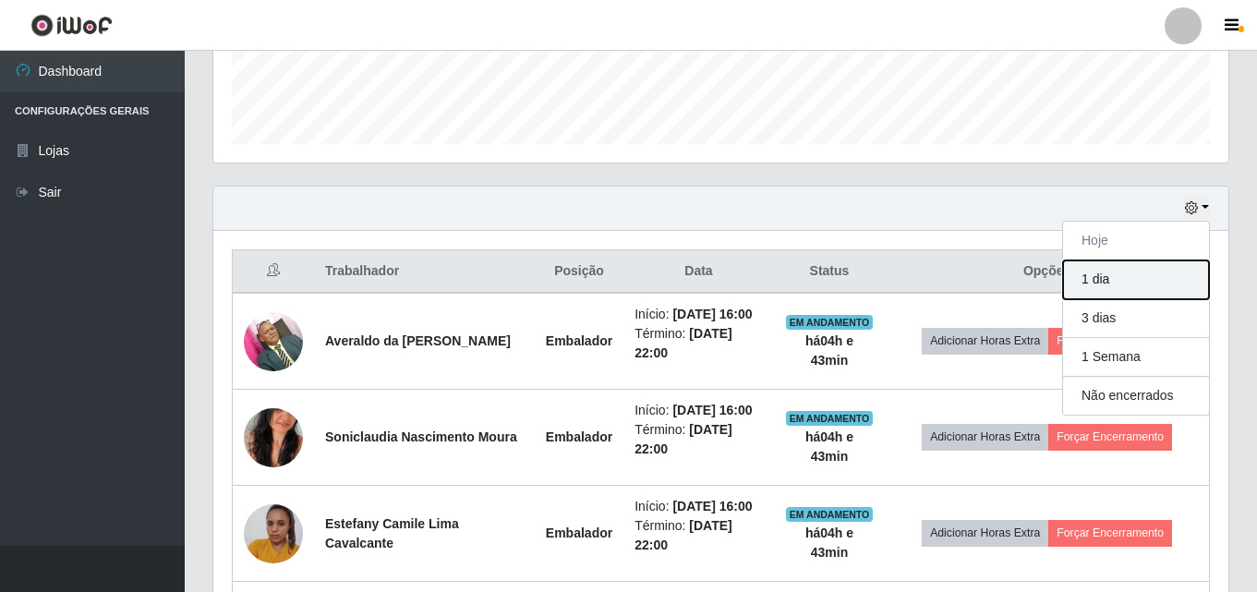
click at [1147, 288] on button "1 dia" at bounding box center [1136, 280] width 146 height 39
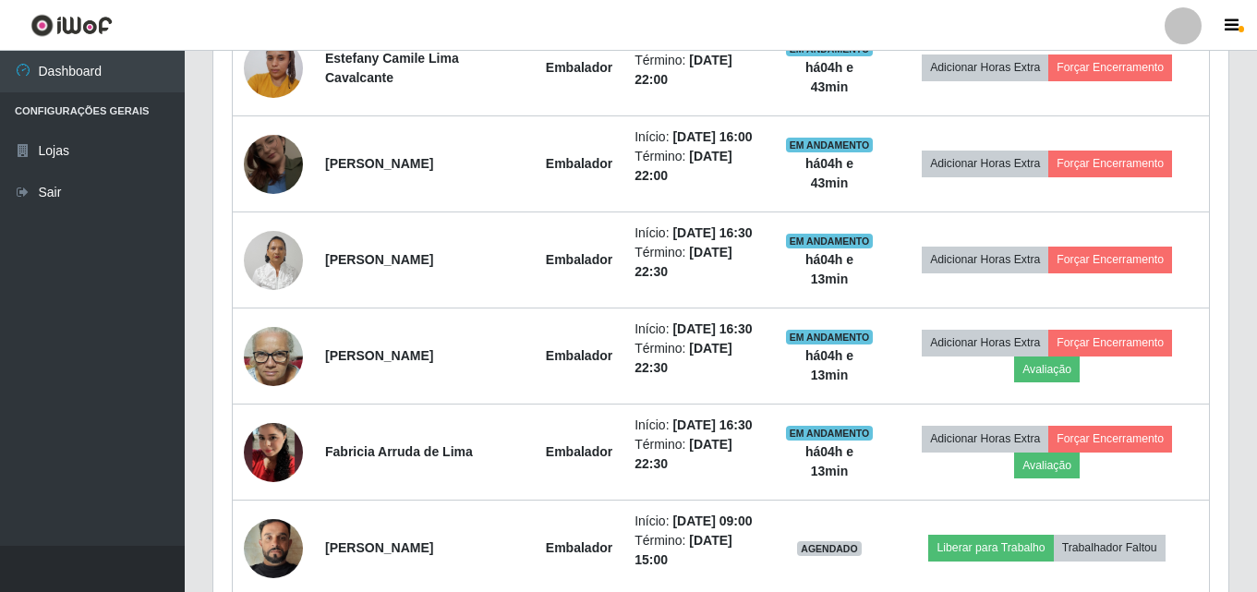
scroll to position [978, 0]
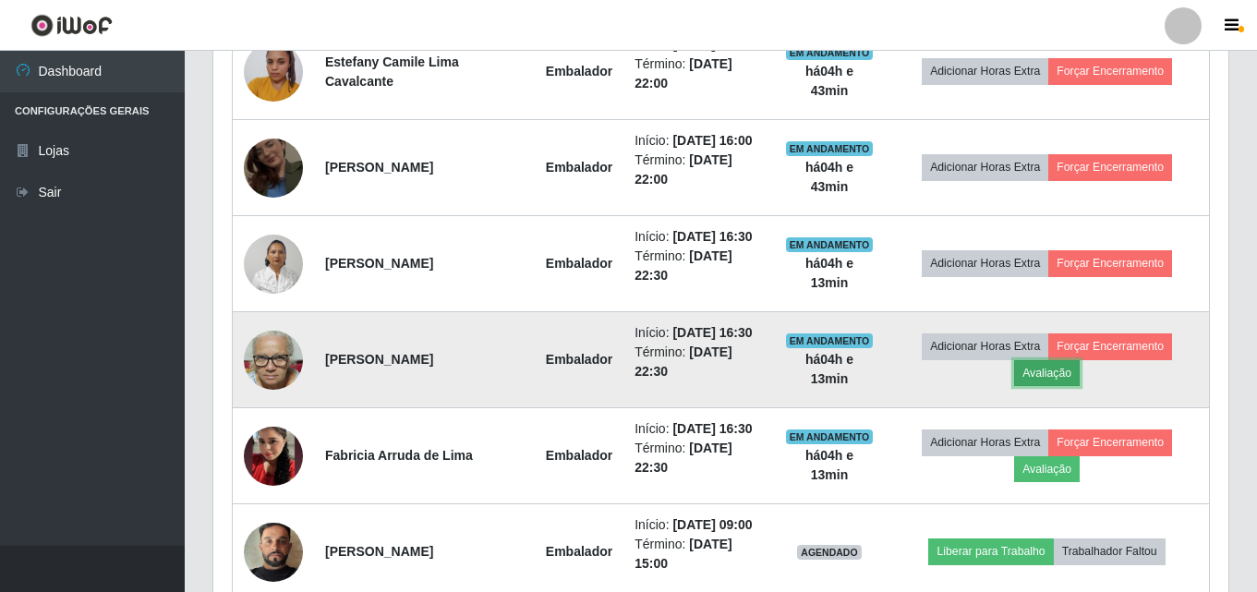
click at [1040, 369] on button "Avaliação" at bounding box center [1047, 373] width 66 height 26
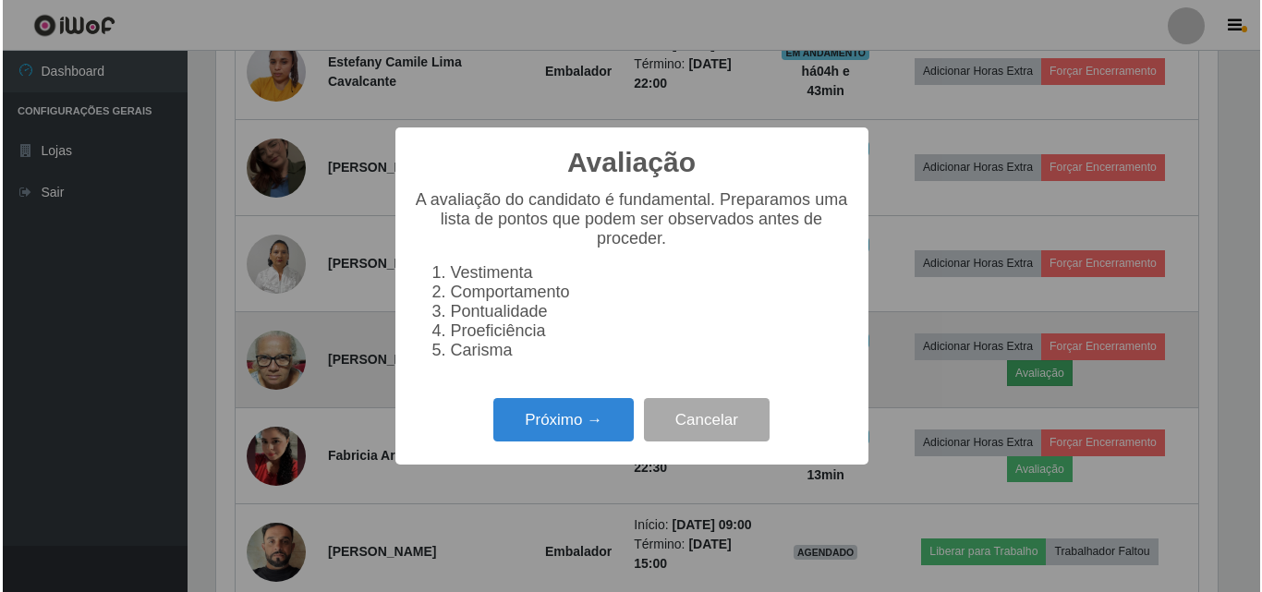
scroll to position [383, 1006]
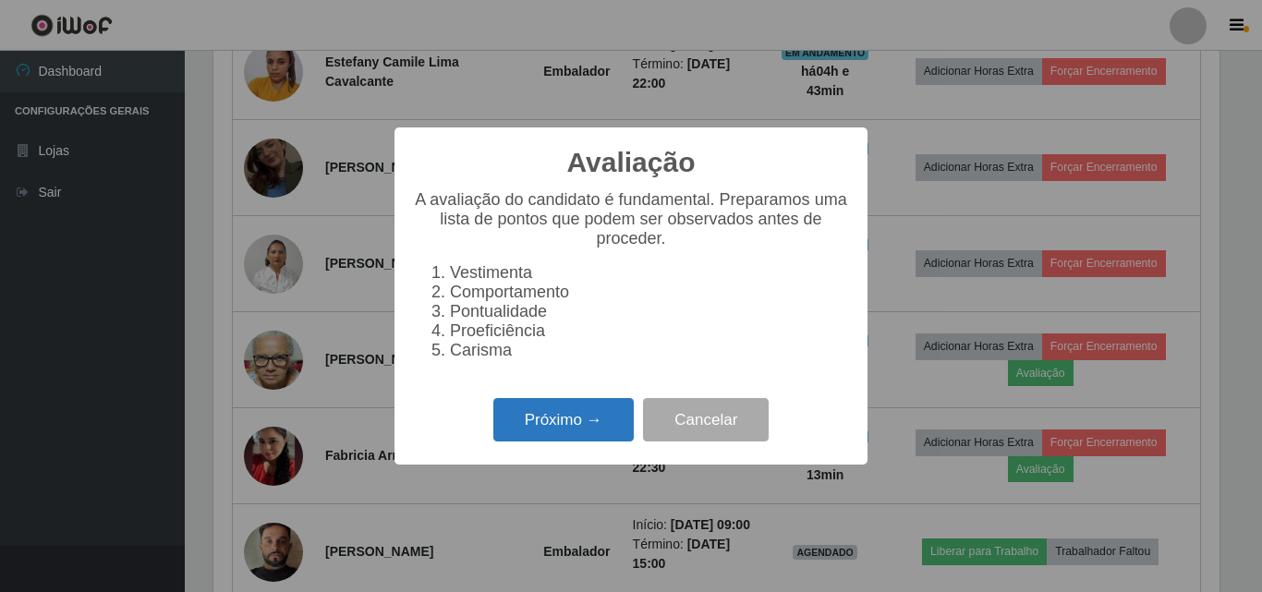
click at [592, 424] on button "Próximo →" at bounding box center [563, 419] width 140 height 43
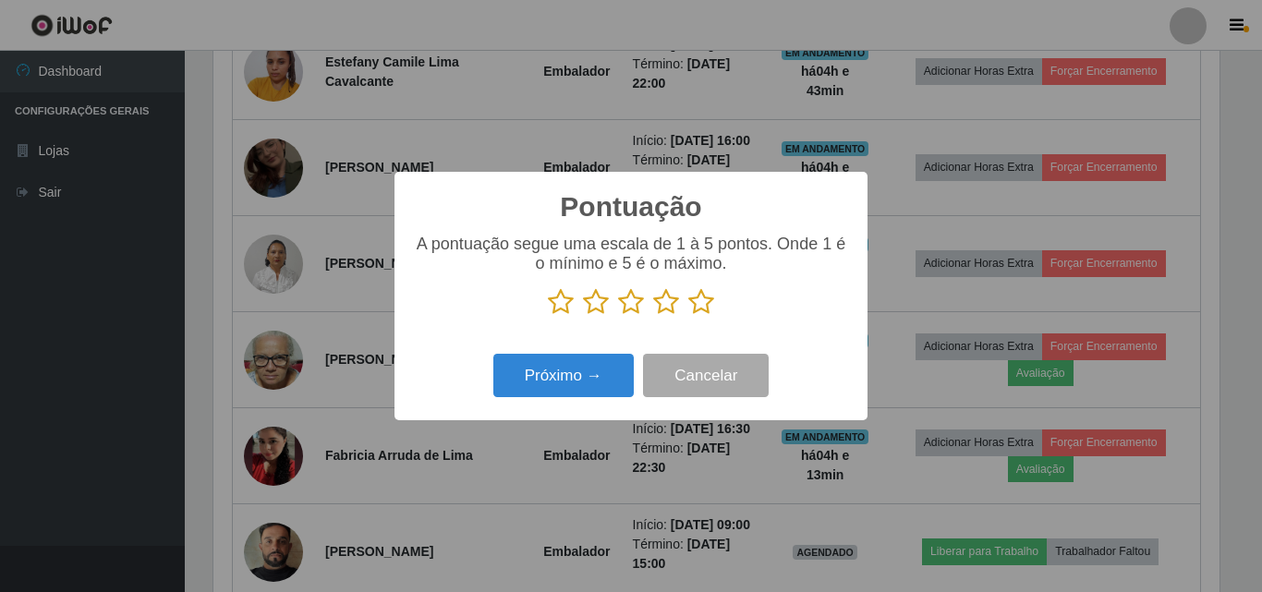
scroll to position [923563, 922940]
click at [697, 298] on icon at bounding box center [701, 302] width 26 height 28
click at [688, 316] on input "radio" at bounding box center [688, 316] width 0 height 0
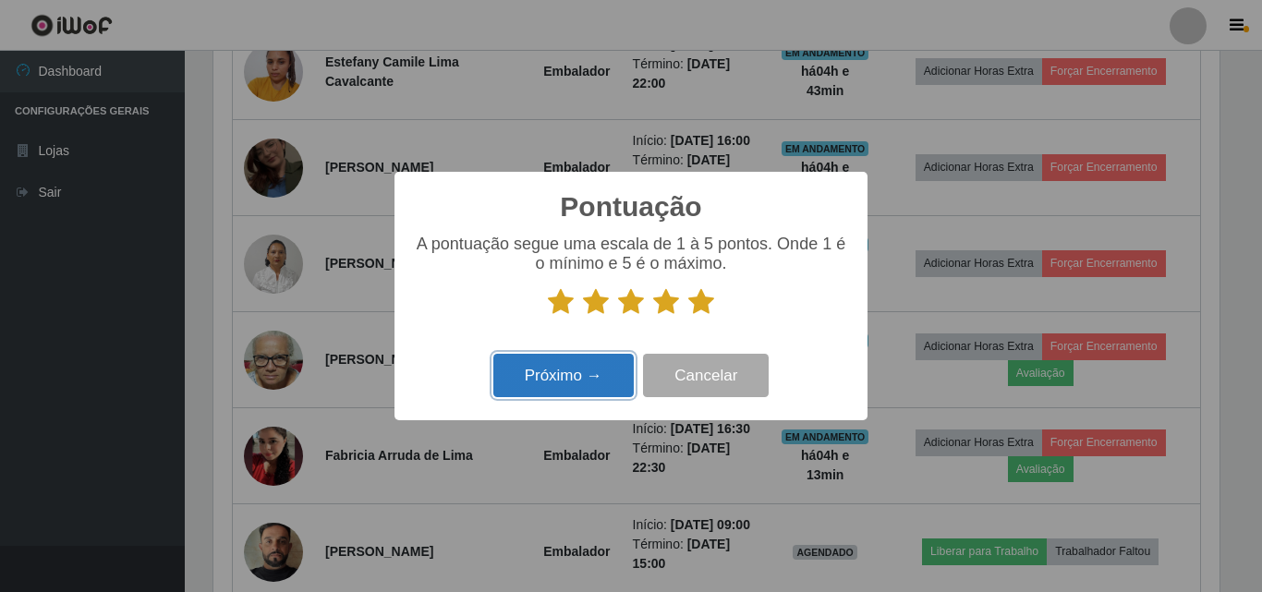
click at [549, 385] on button "Próximo →" at bounding box center [563, 375] width 140 height 43
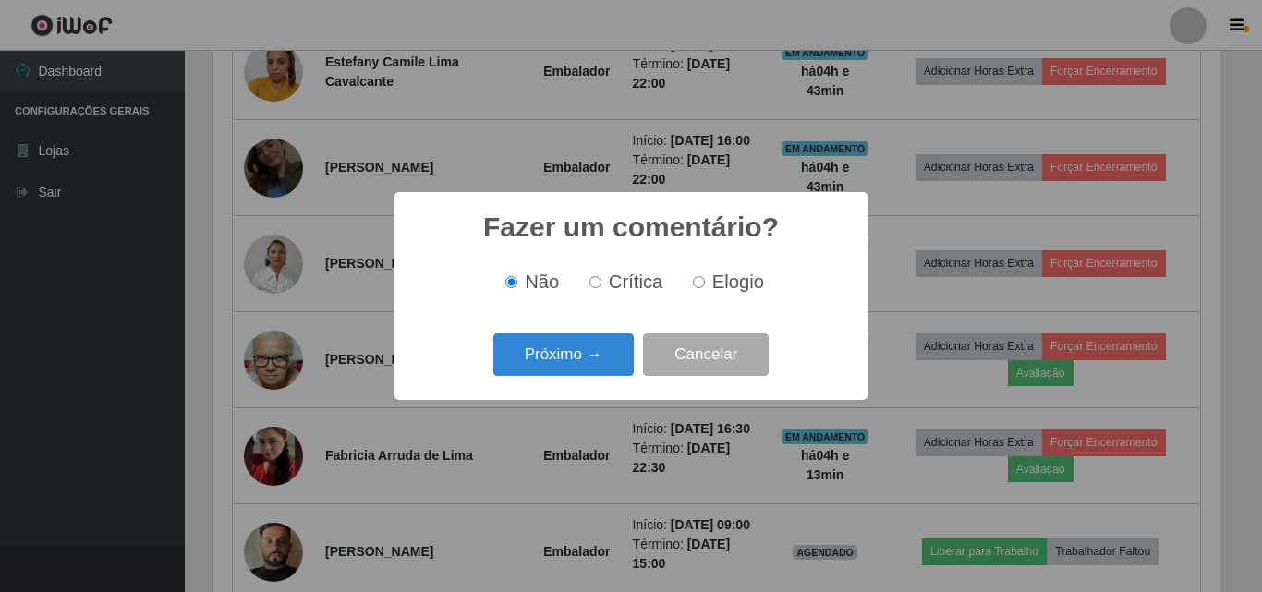
click at [703, 288] on input "Elogio" at bounding box center [699, 282] width 12 height 12
radio input "true"
click at [561, 367] on button "Próximo →" at bounding box center [563, 355] width 140 height 43
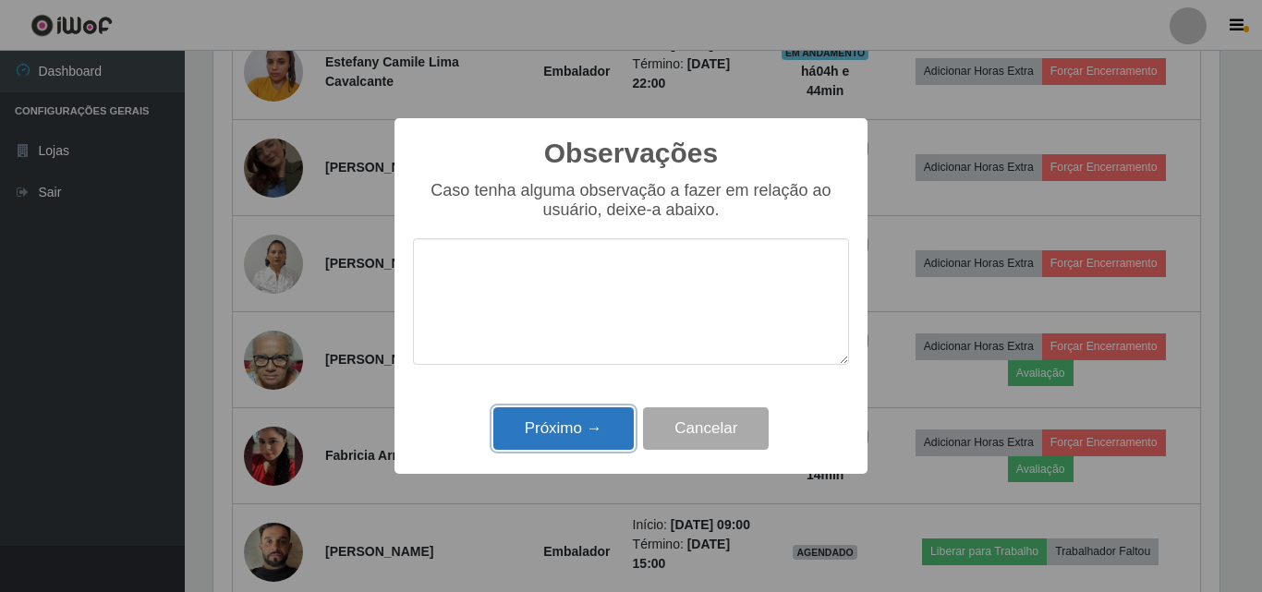
click at [574, 442] on button "Próximo →" at bounding box center [563, 428] width 140 height 43
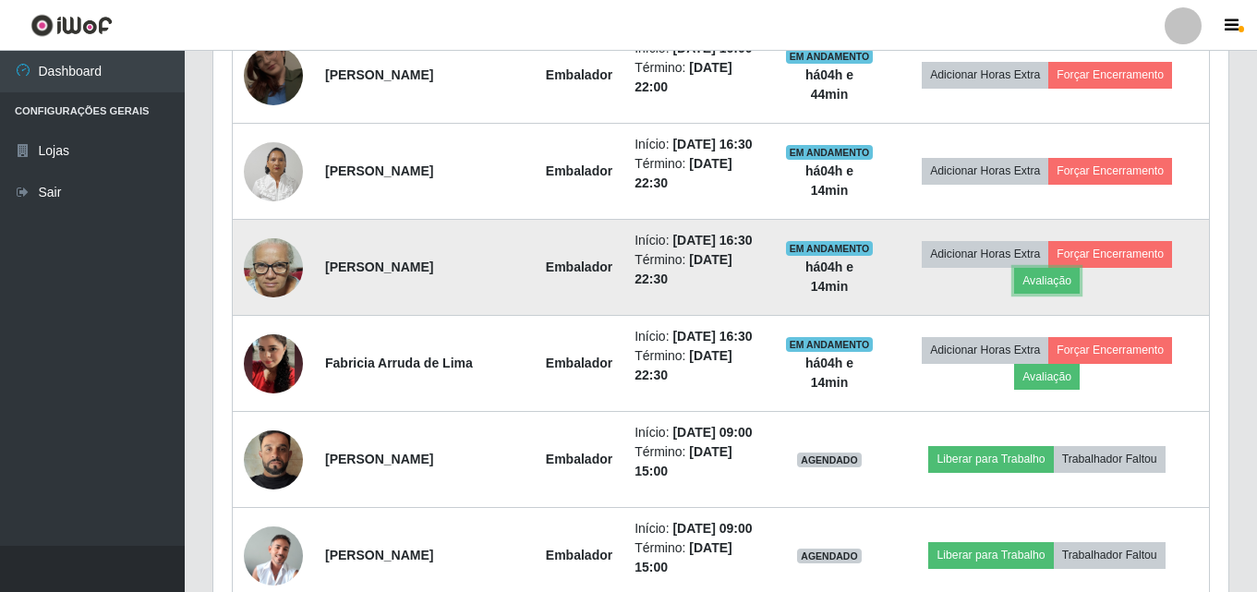
scroll to position [1163, 0]
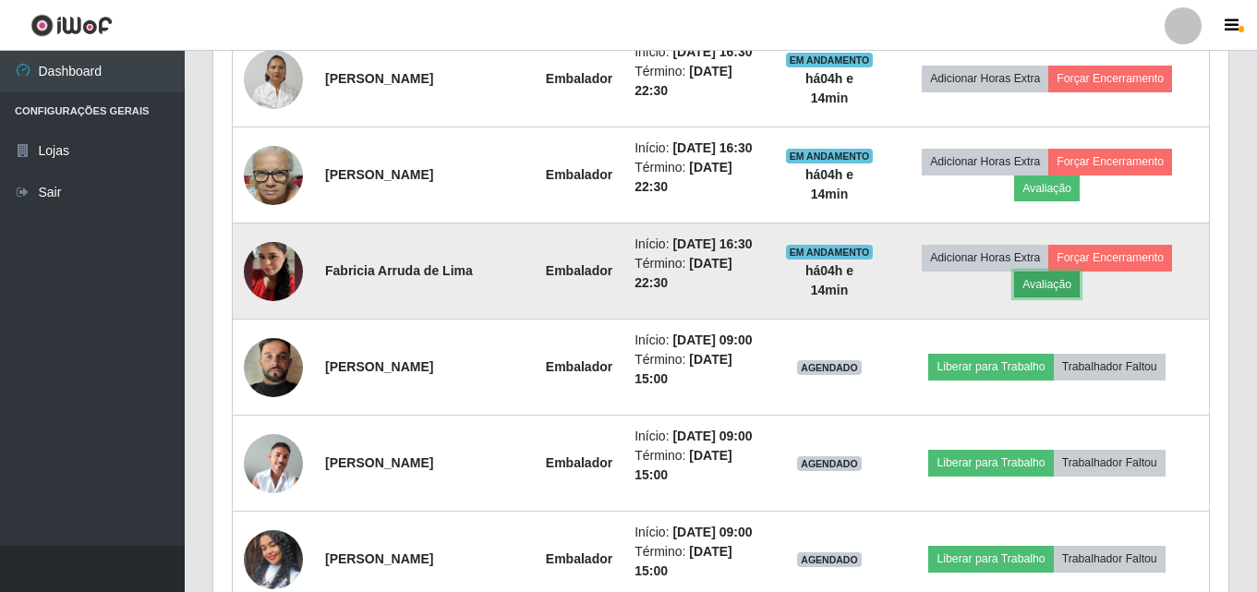
click at [1044, 285] on button "Avaliação" at bounding box center [1047, 285] width 66 height 26
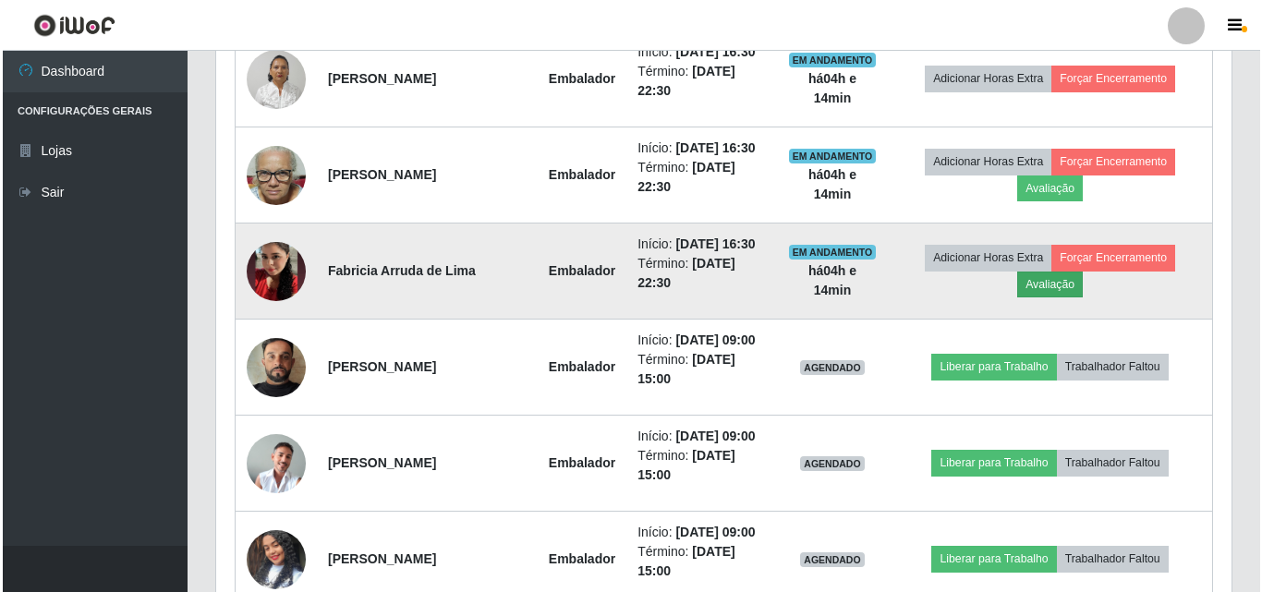
scroll to position [383, 1006]
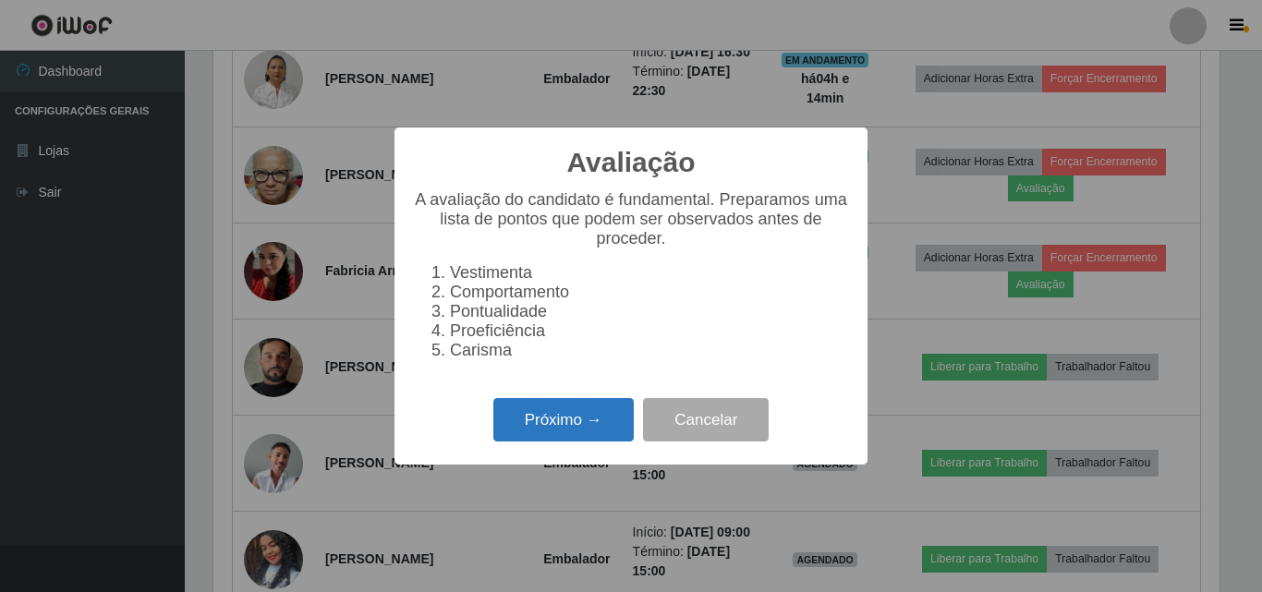
click at [574, 426] on button "Próximo →" at bounding box center [563, 419] width 140 height 43
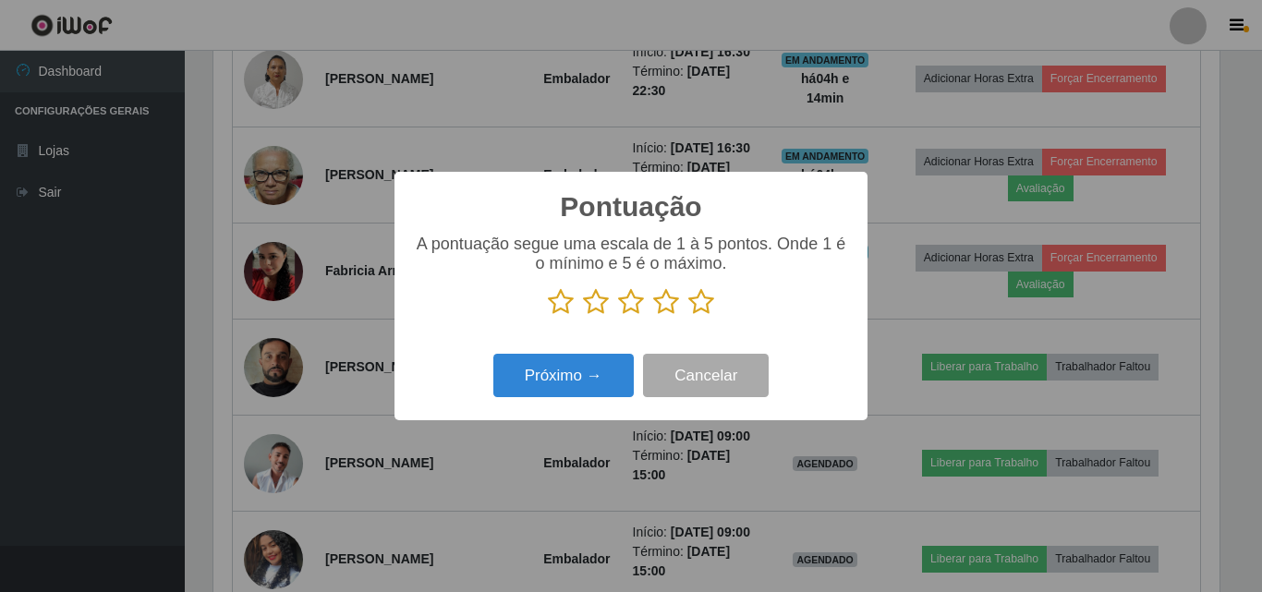
click at [700, 310] on icon at bounding box center [701, 302] width 26 height 28
click at [688, 316] on input "radio" at bounding box center [688, 316] width 0 height 0
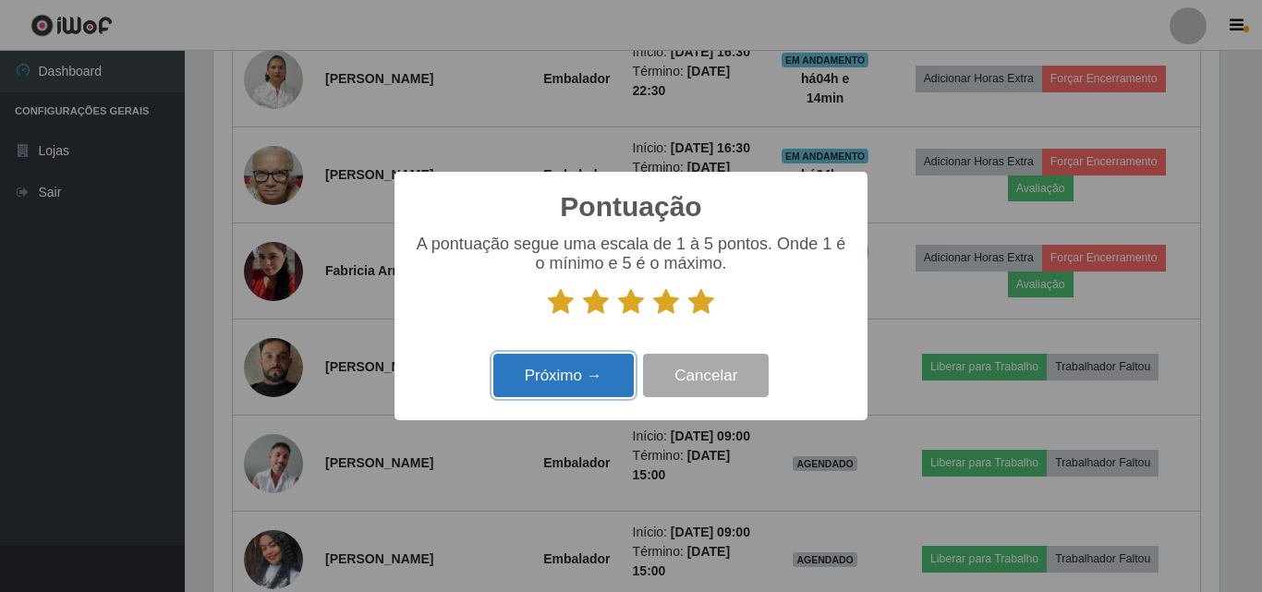
click at [608, 374] on button "Próximo →" at bounding box center [563, 375] width 140 height 43
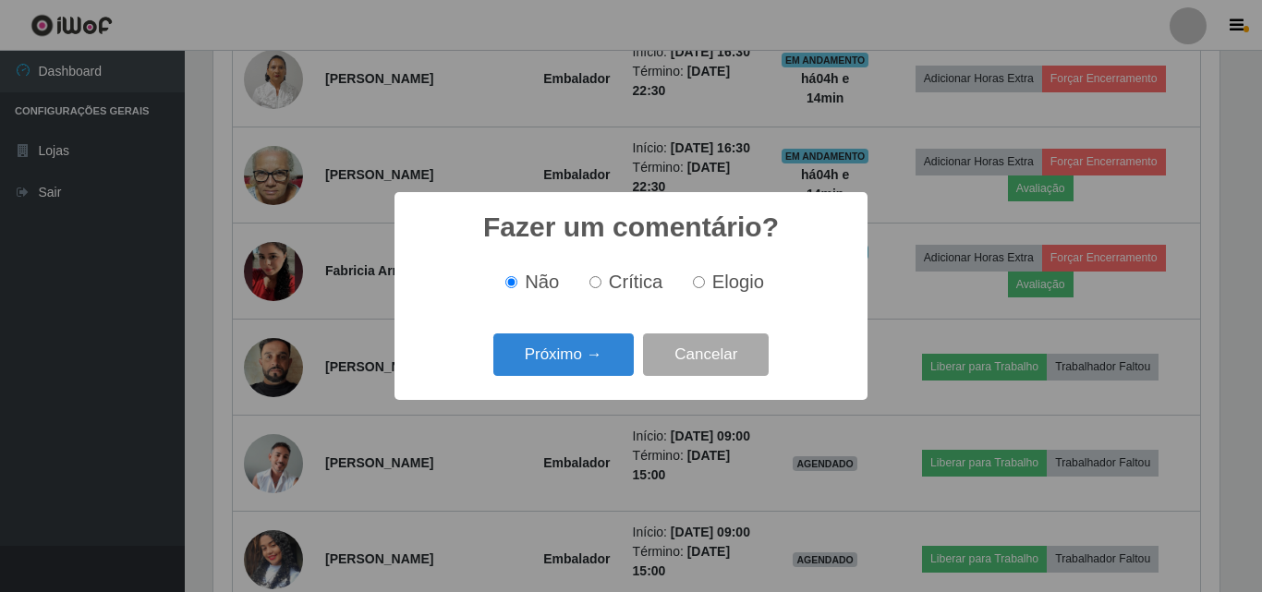
click at [704, 287] on label "Elogio" at bounding box center [725, 282] width 79 height 21
click at [704, 287] on input "Elogio" at bounding box center [699, 282] width 12 height 12
radio input "true"
click at [575, 359] on button "Próximo →" at bounding box center [563, 355] width 140 height 43
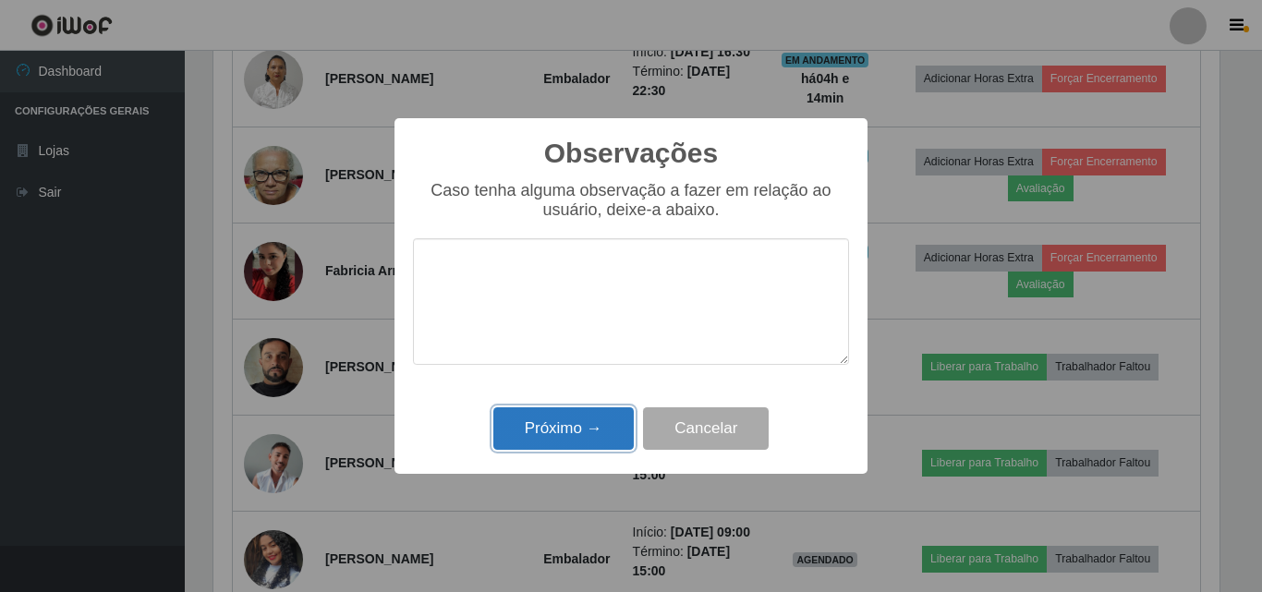
click at [569, 428] on button "Próximo →" at bounding box center [563, 428] width 140 height 43
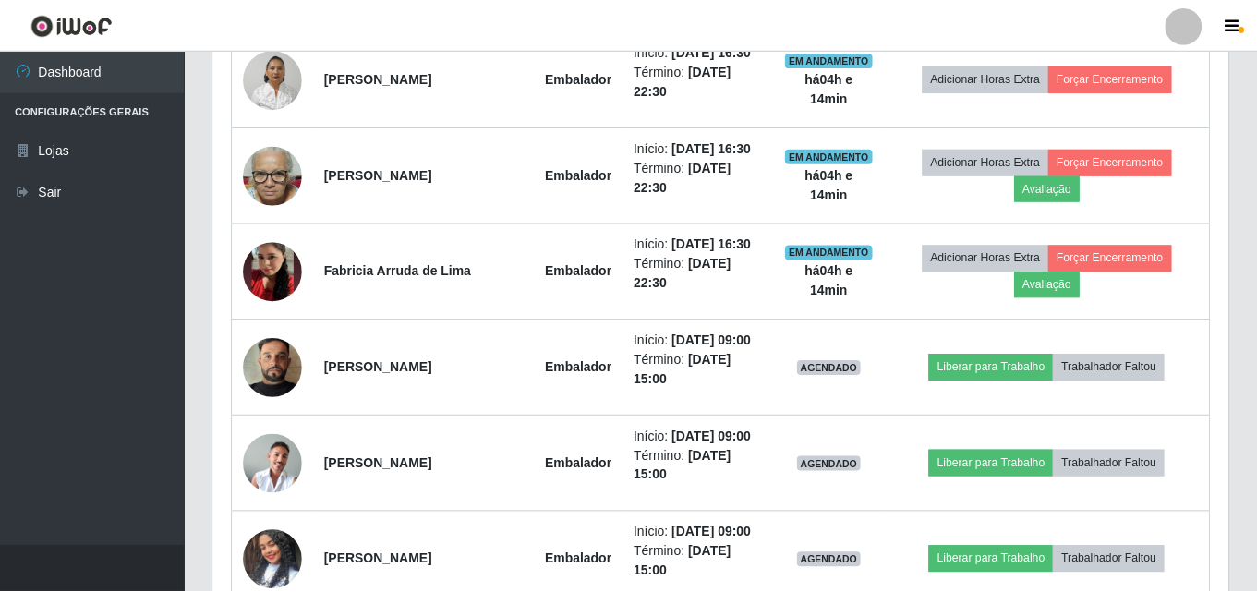
scroll to position [383, 1015]
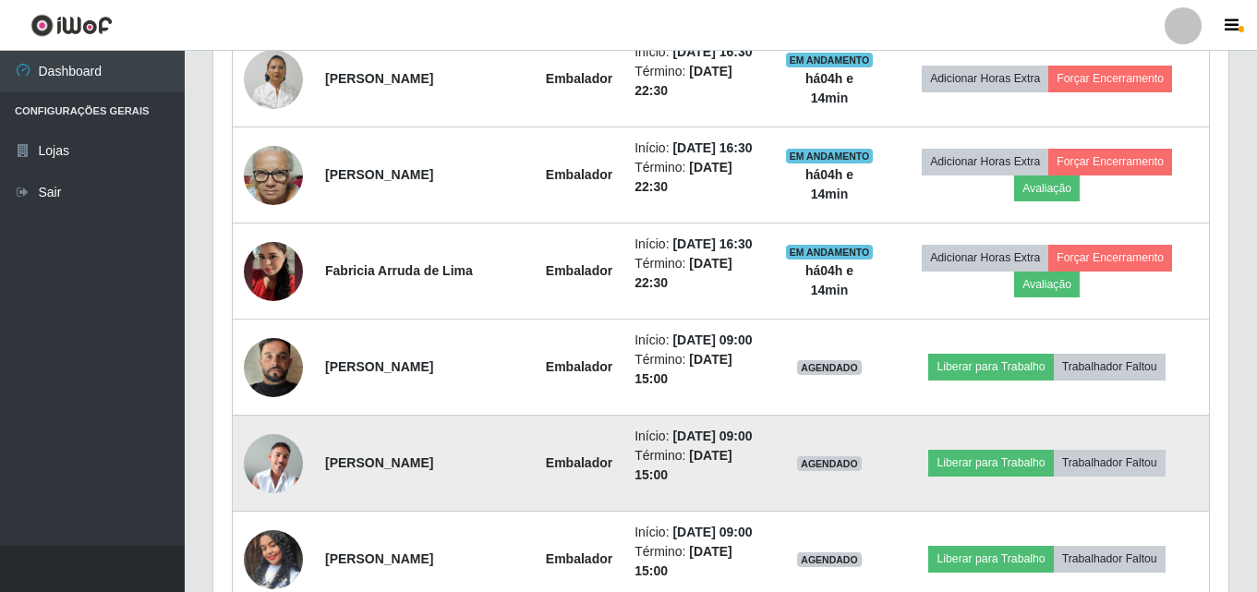
click at [294, 457] on img at bounding box center [273, 463] width 59 height 59
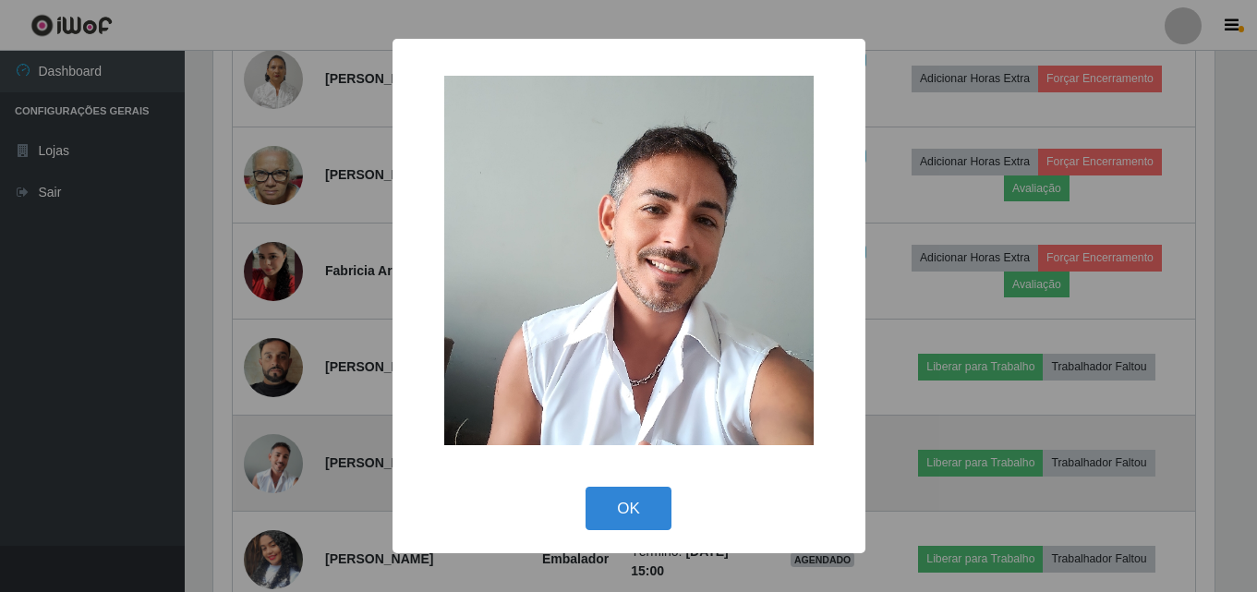
scroll to position [383, 1006]
click at [294, 457] on div "× OK Cancel" at bounding box center [631, 296] width 1262 height 592
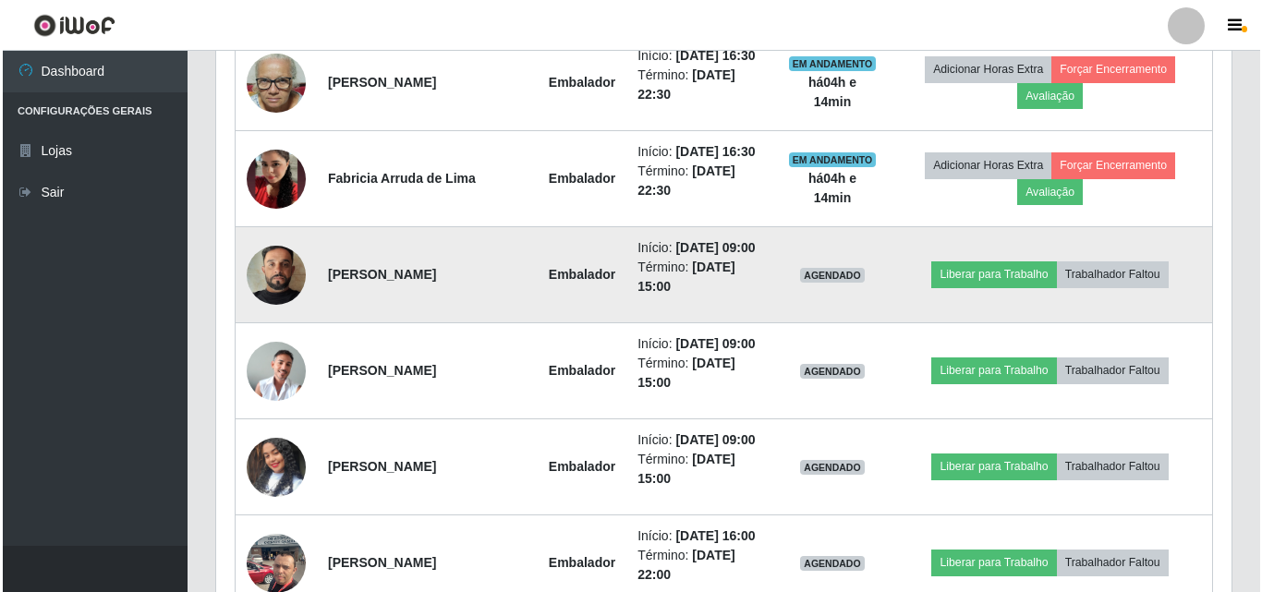
scroll to position [1193, 0]
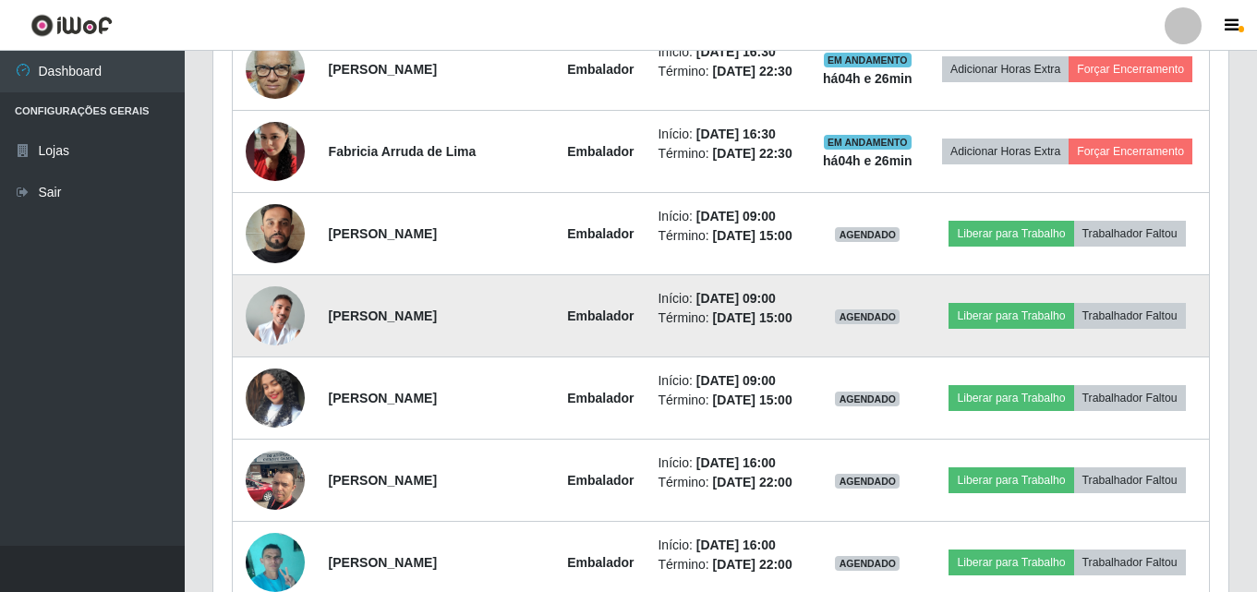
click at [258, 318] on img at bounding box center [275, 315] width 59 height 59
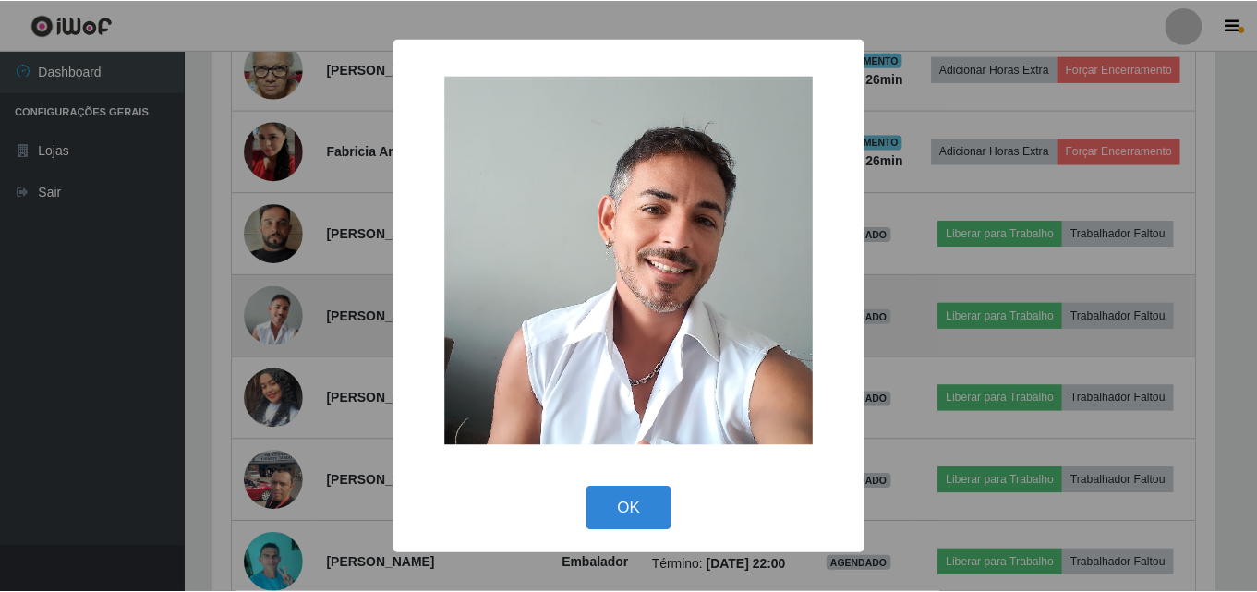
scroll to position [383, 1006]
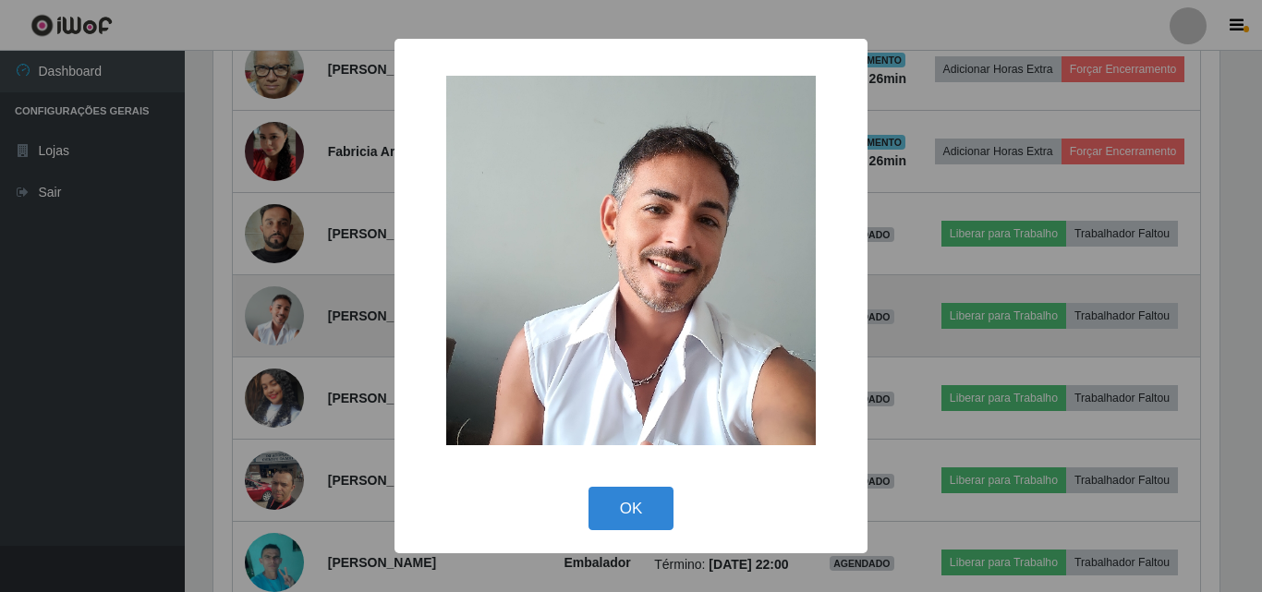
click at [258, 318] on div "× OK Cancel" at bounding box center [631, 296] width 1262 height 592
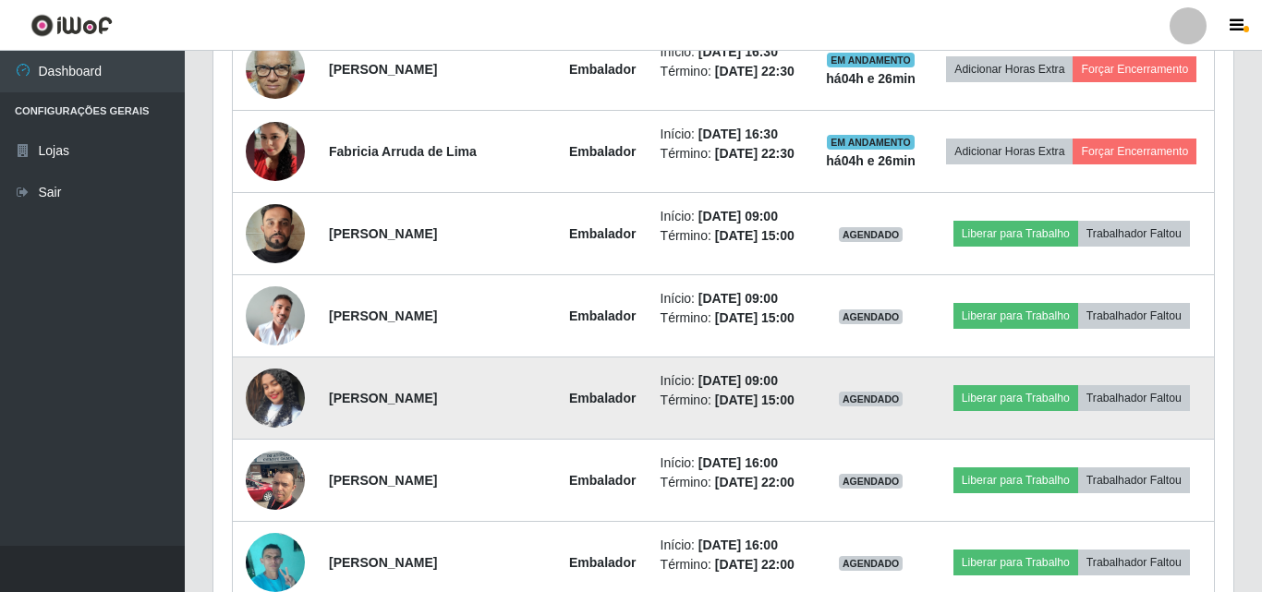
scroll to position [383, 1015]
click at [265, 396] on img at bounding box center [275, 398] width 59 height 105
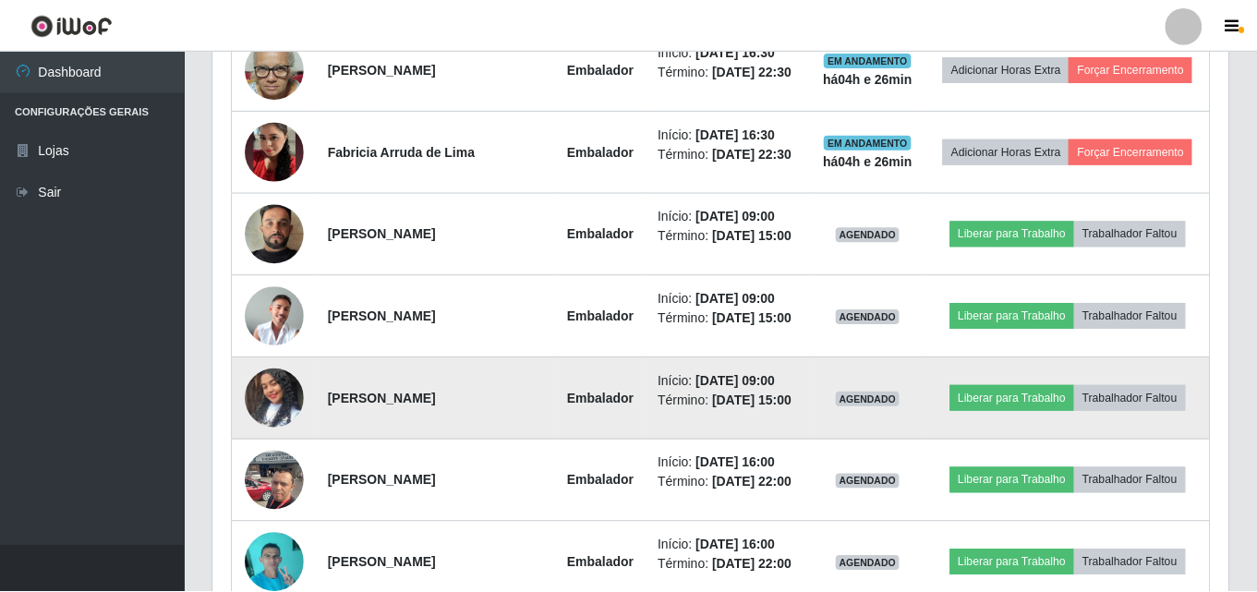
scroll to position [383, 1006]
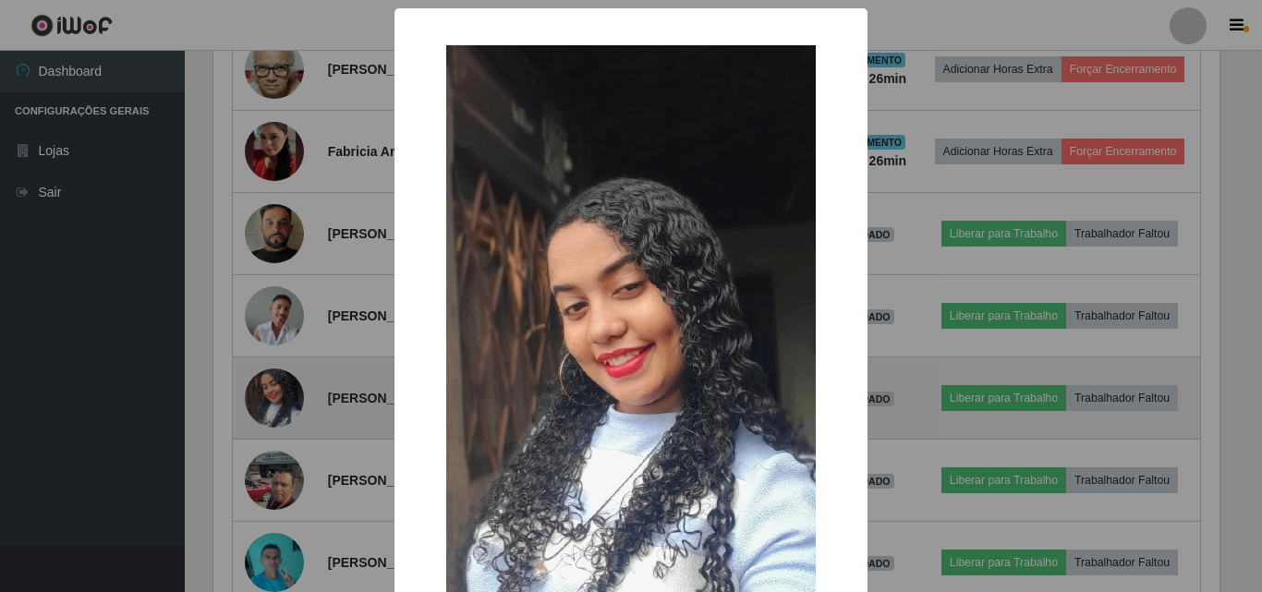
click at [265, 396] on div "× OK Cancel" at bounding box center [631, 296] width 1262 height 592
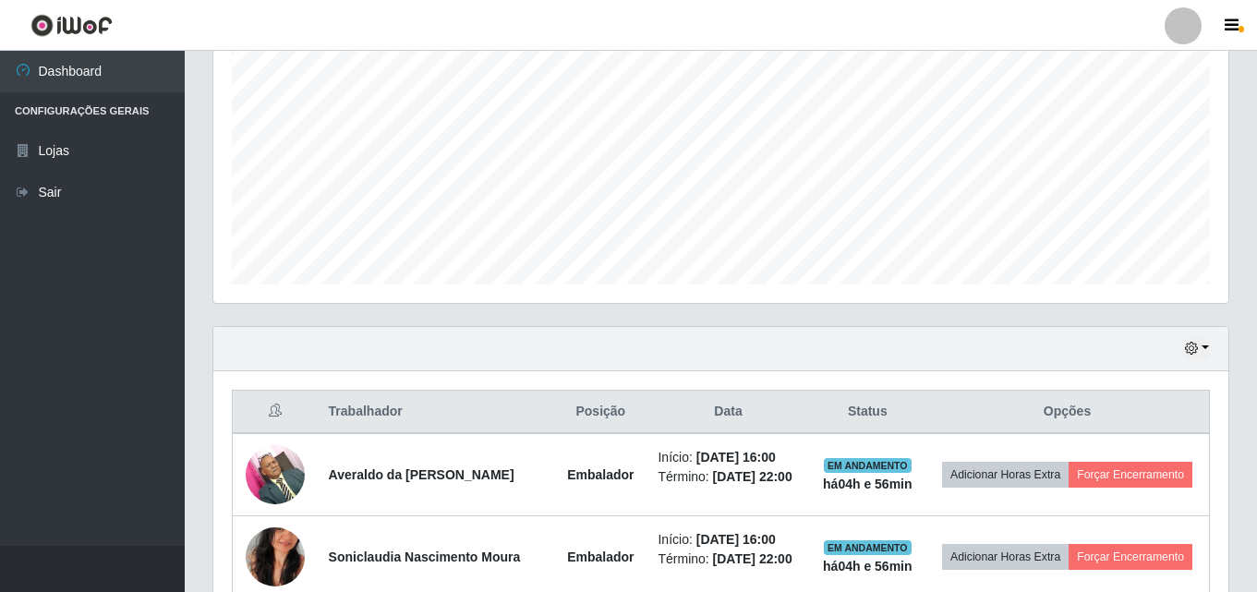
scroll to position [361, 0]
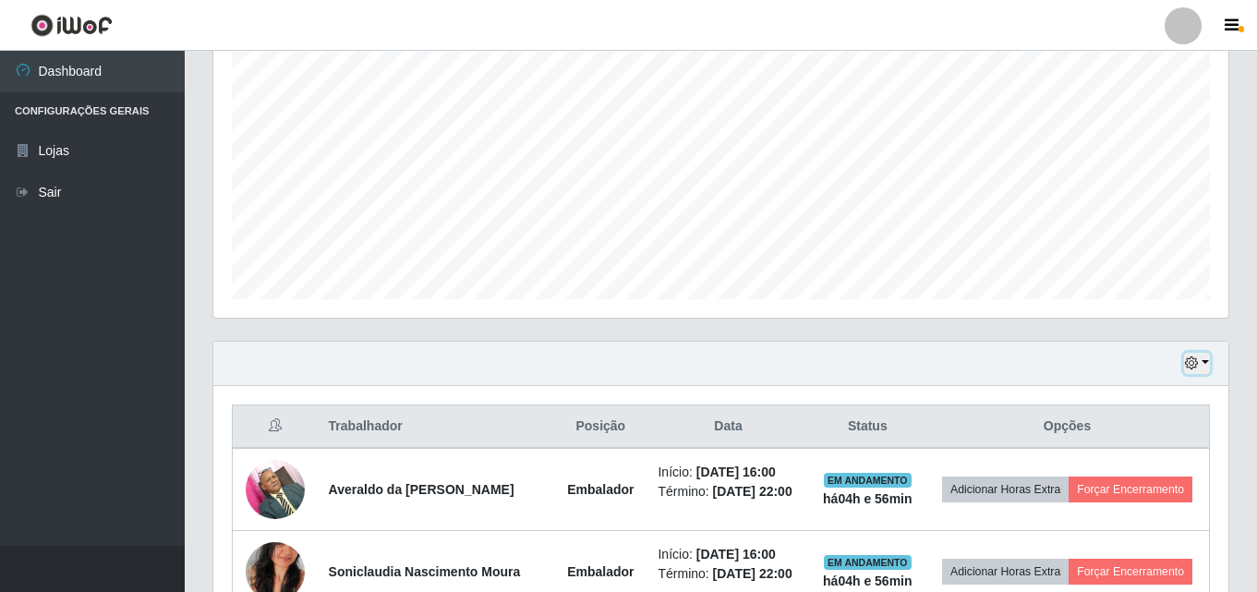
click at [1205, 360] on button "button" at bounding box center [1197, 363] width 26 height 21
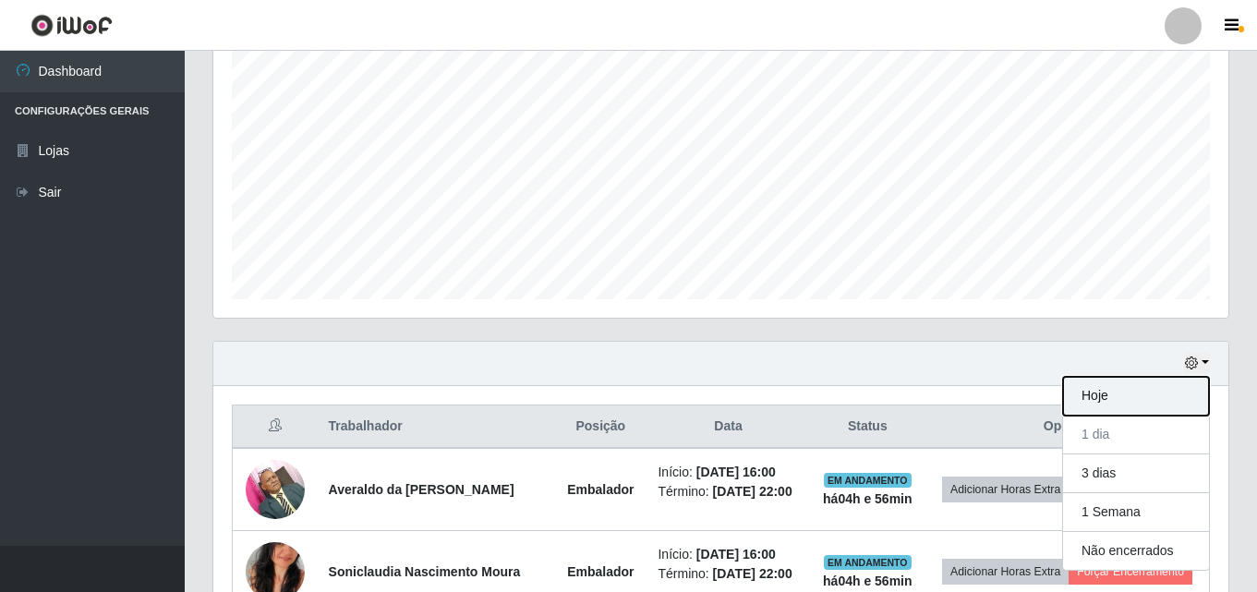
click at [1161, 398] on button "Hoje" at bounding box center [1136, 396] width 146 height 39
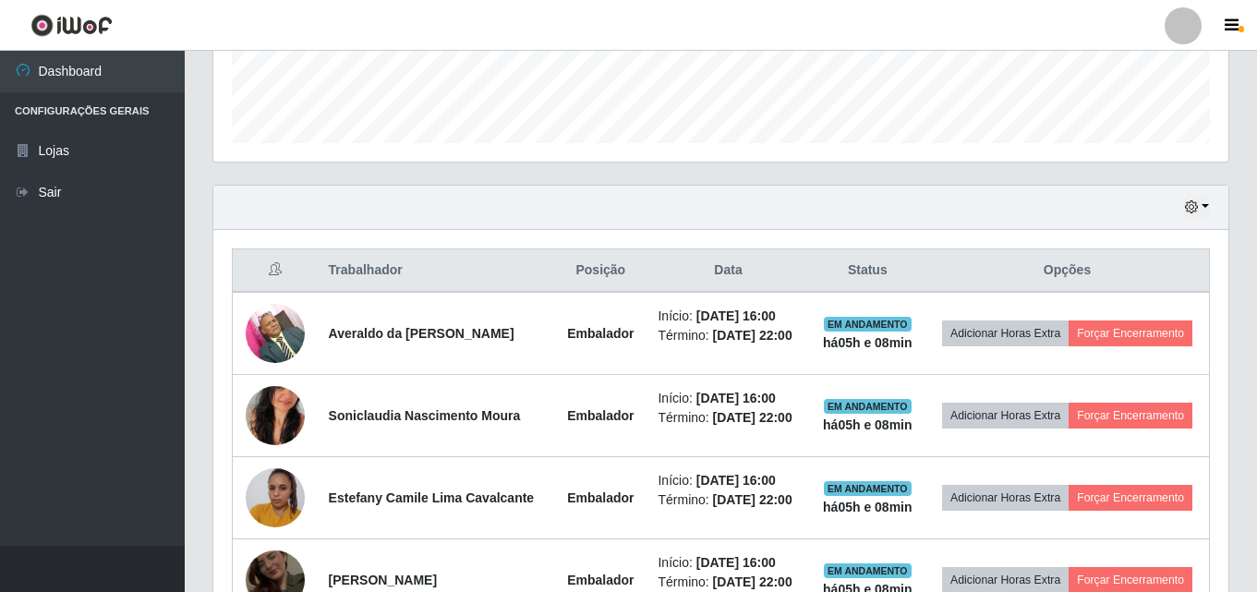
scroll to position [419, 0]
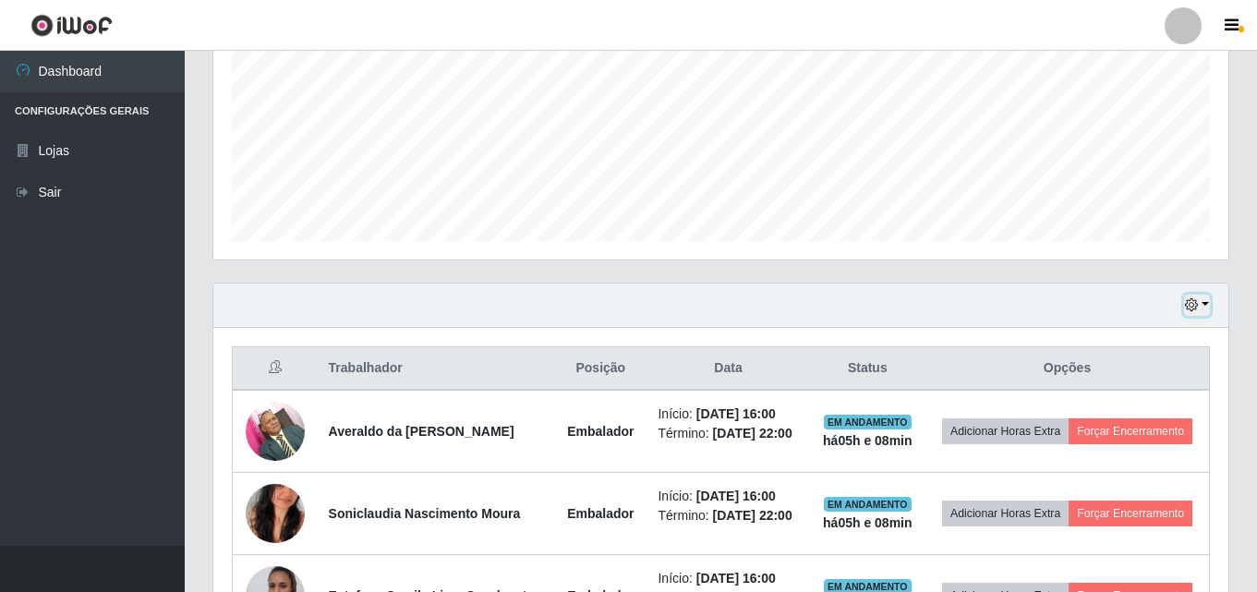
click at [1202, 306] on button "button" at bounding box center [1197, 305] width 26 height 21
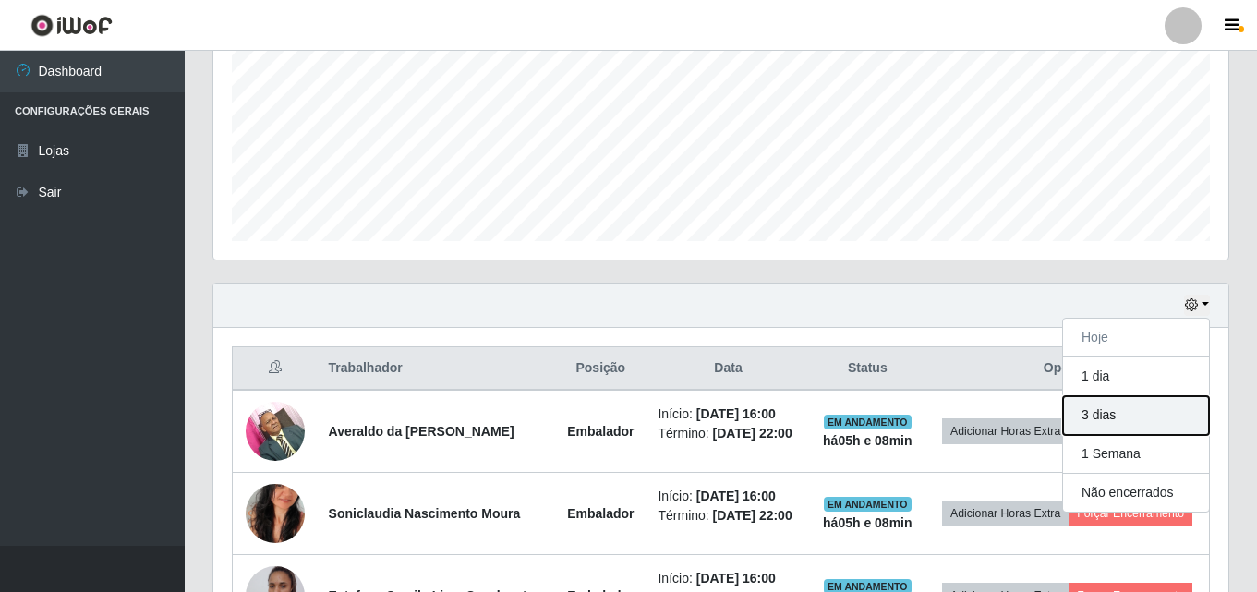
click at [1101, 415] on button "3 dias" at bounding box center [1136, 415] width 146 height 39
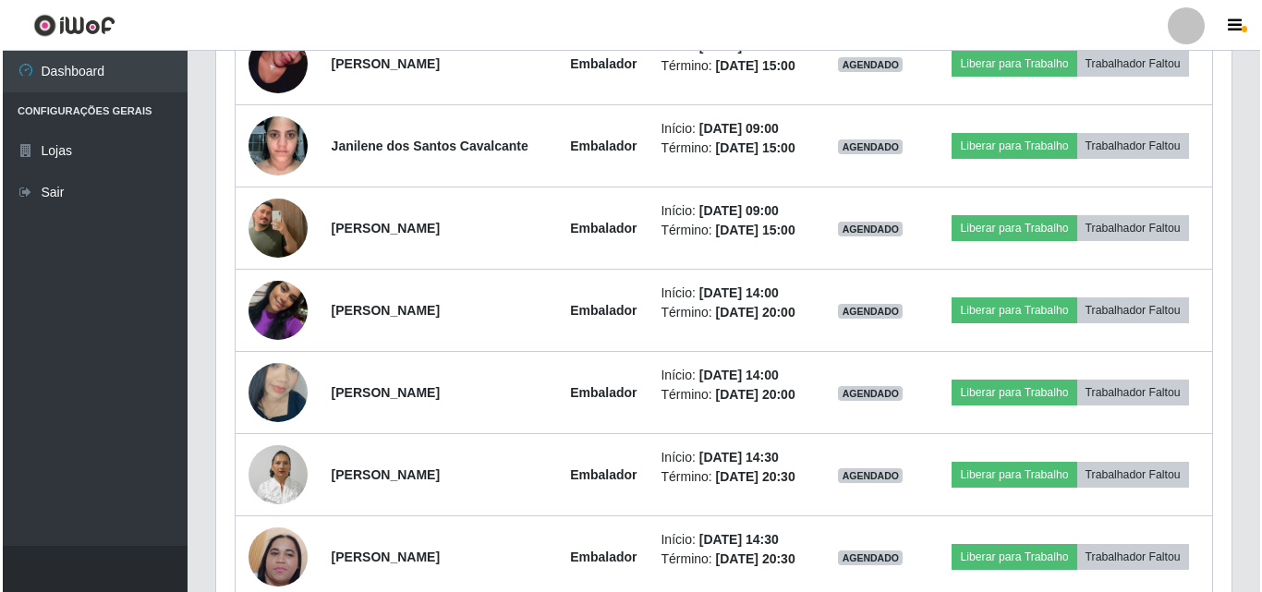
scroll to position [2360, 0]
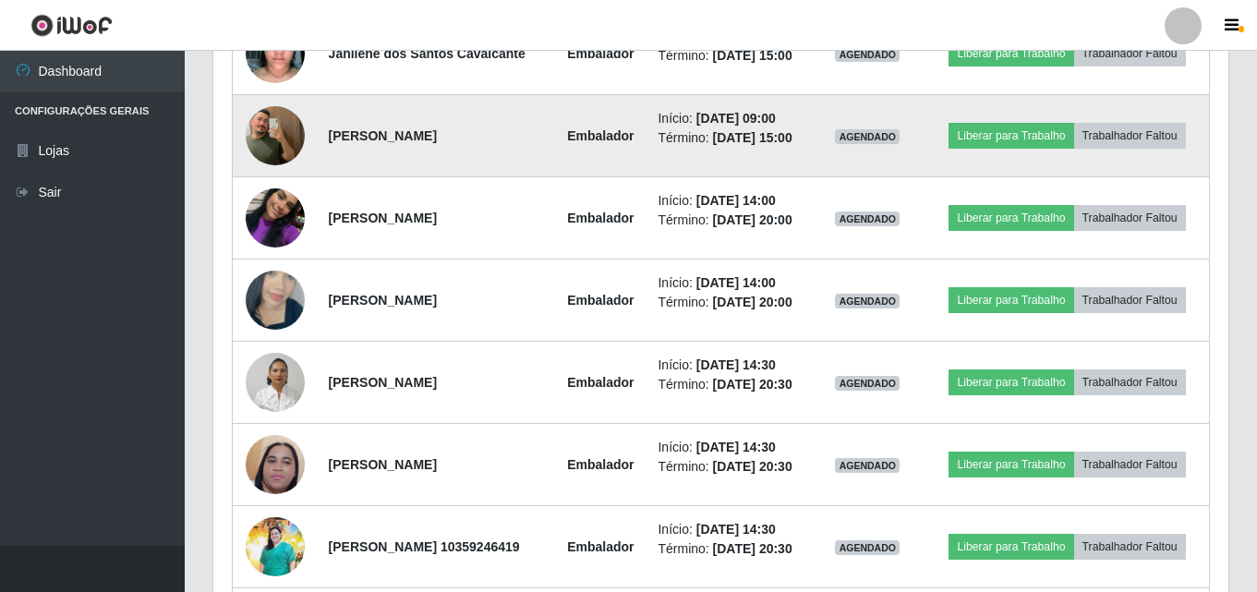
click at [252, 188] on img at bounding box center [275, 135] width 59 height 105
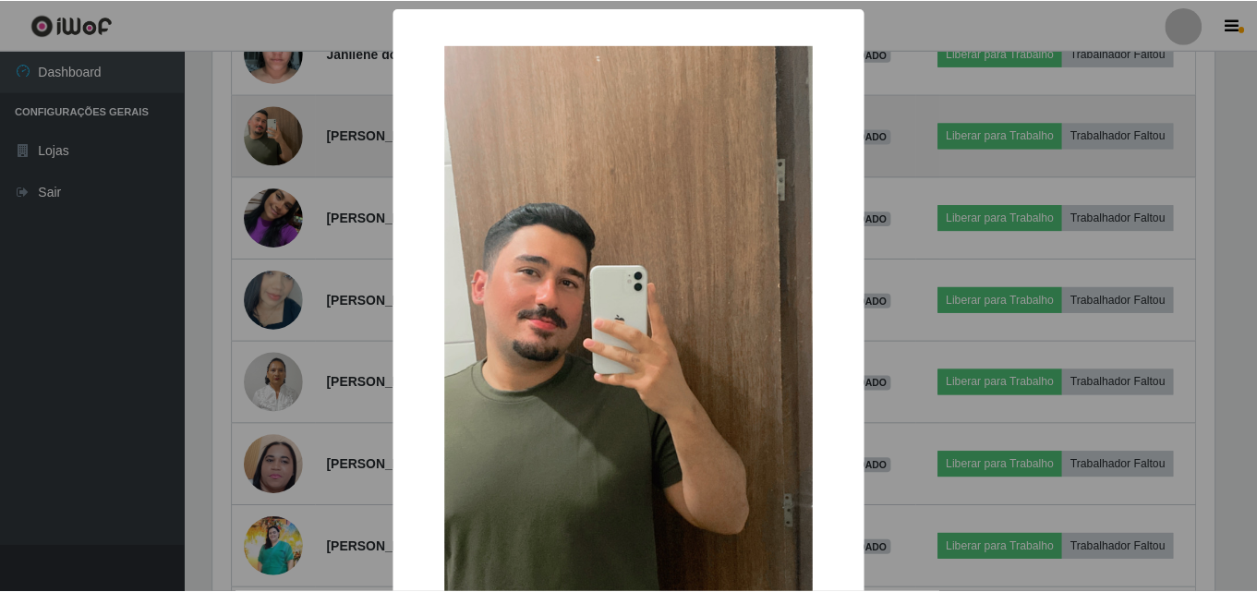
scroll to position [383, 1006]
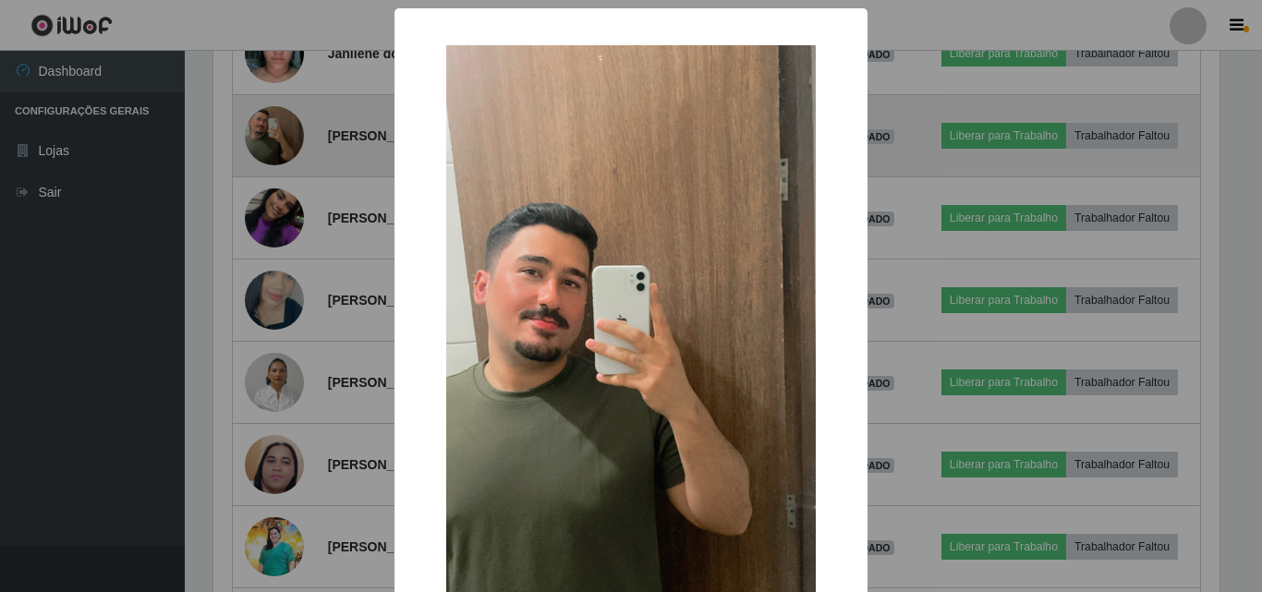
click at [252, 409] on div "× OK Cancel" at bounding box center [631, 296] width 1262 height 592
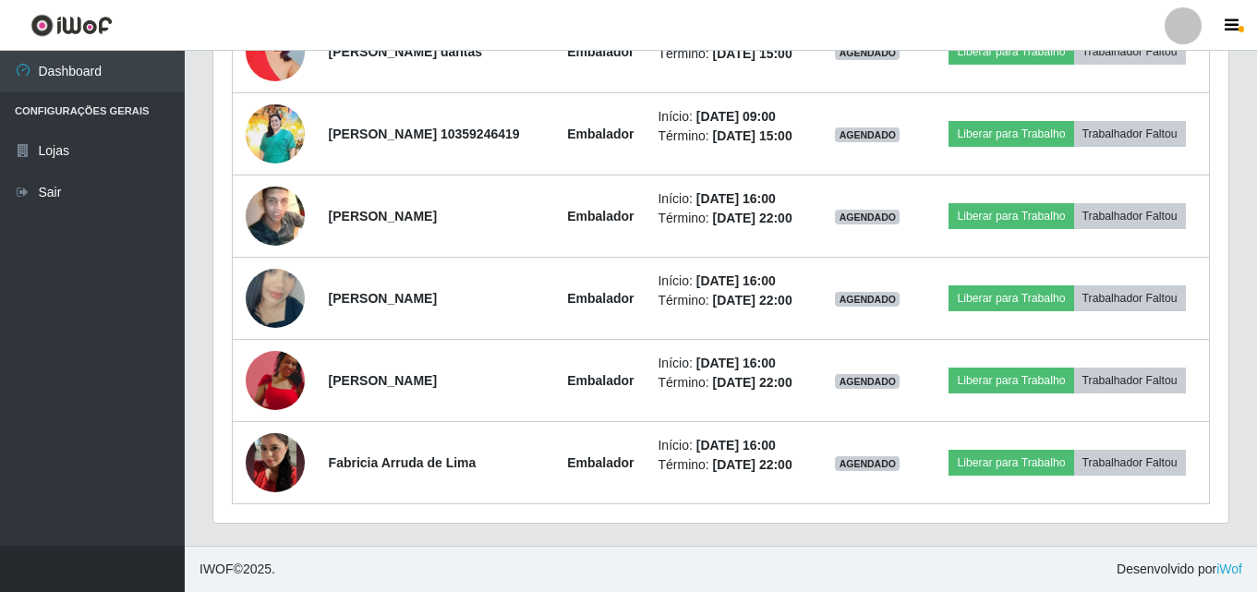
scroll to position [3007, 0]
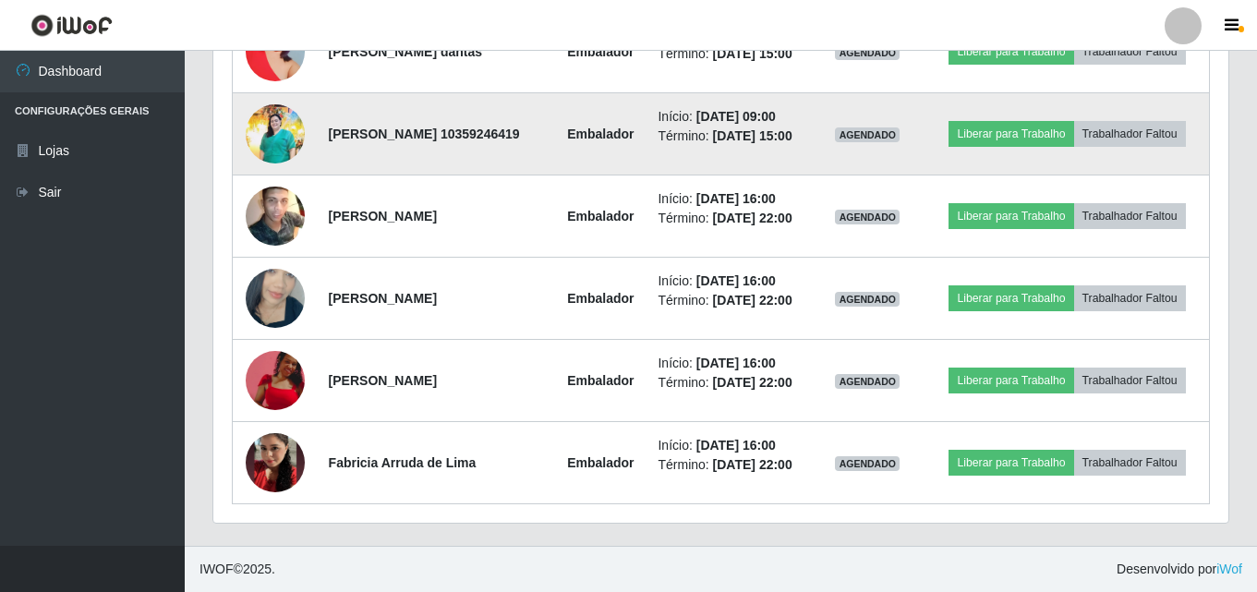
click at [265, 164] on img at bounding box center [275, 134] width 59 height 60
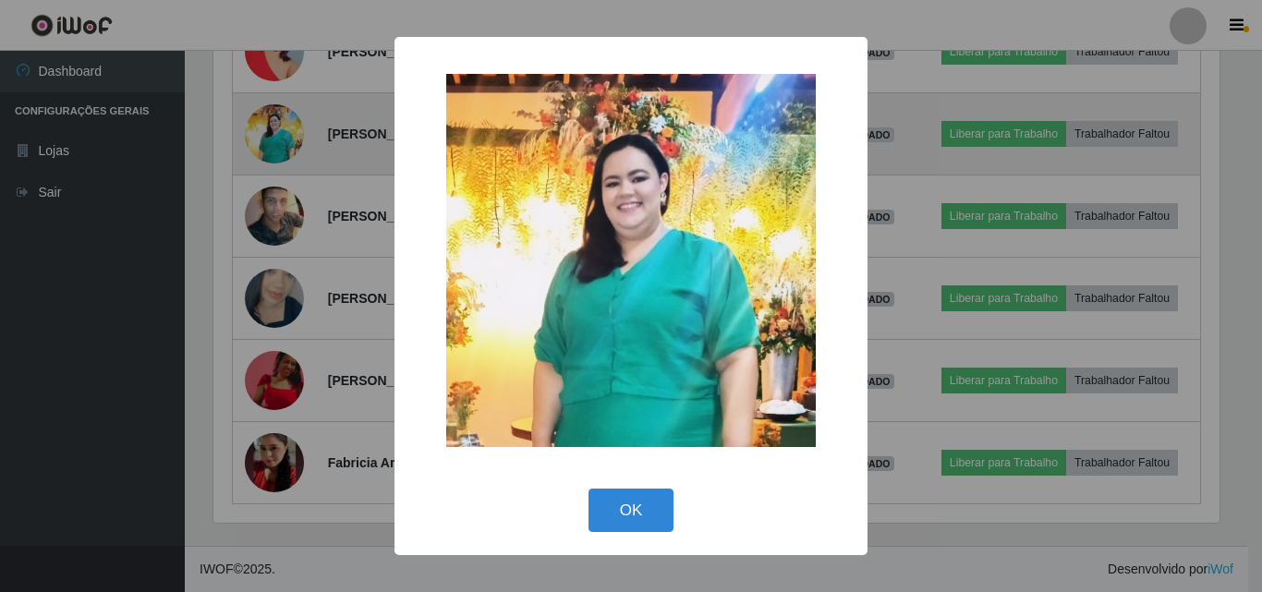
click at [265, 427] on div "× OK Cancel" at bounding box center [631, 296] width 1262 height 592
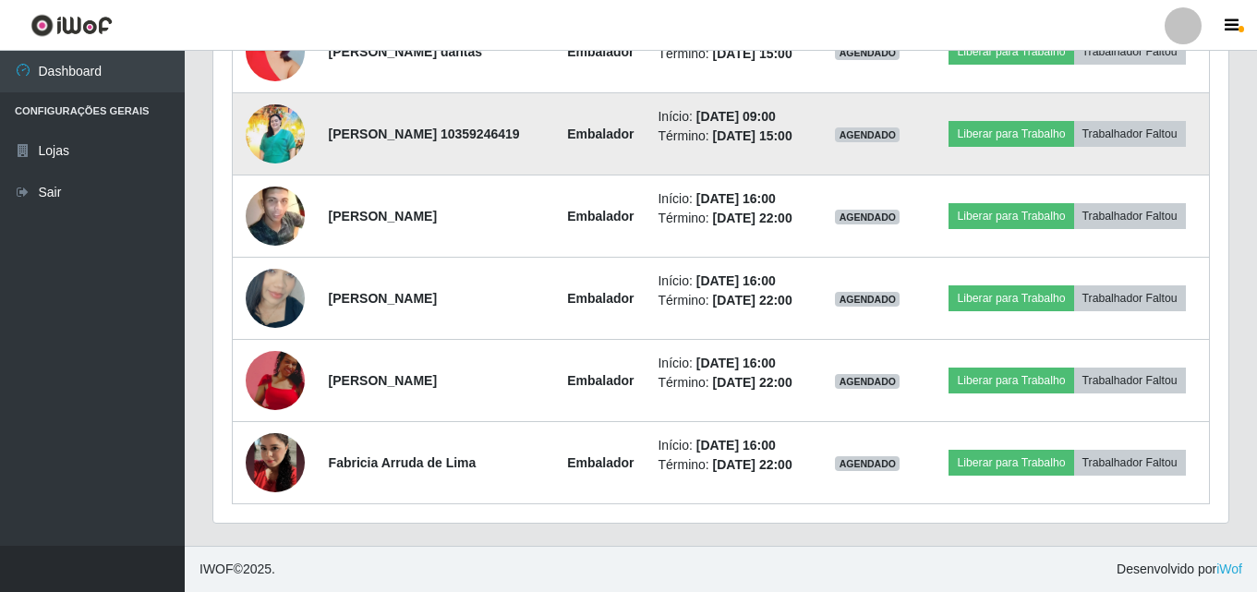
scroll to position [3191, 0]
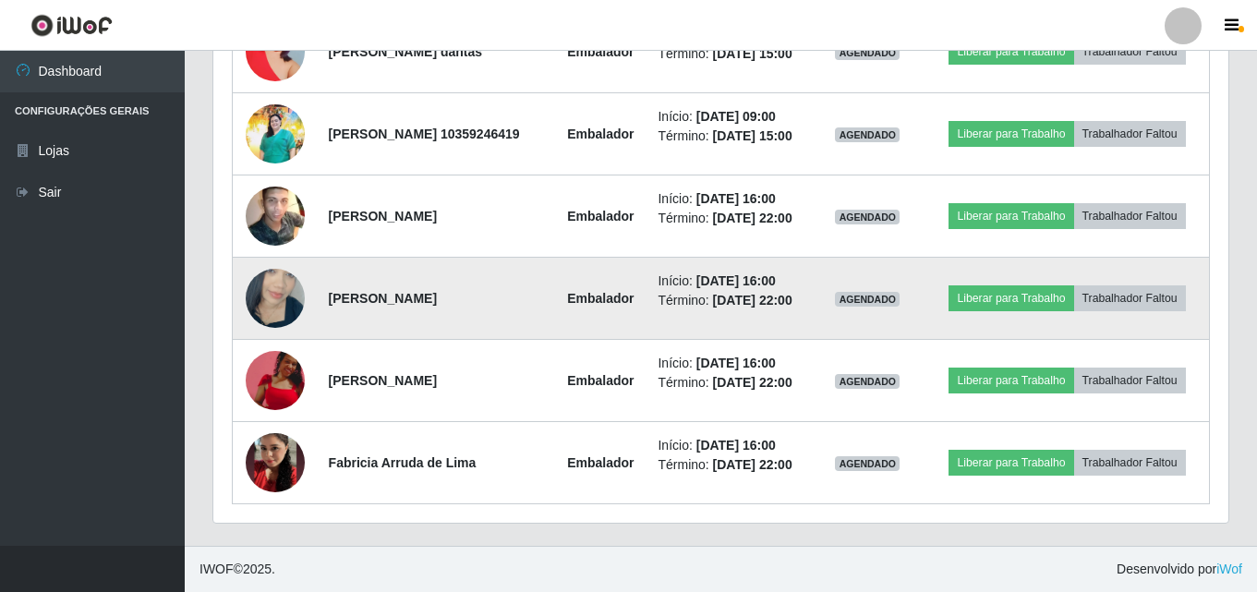
click at [275, 351] on img at bounding box center [275, 298] width 59 height 105
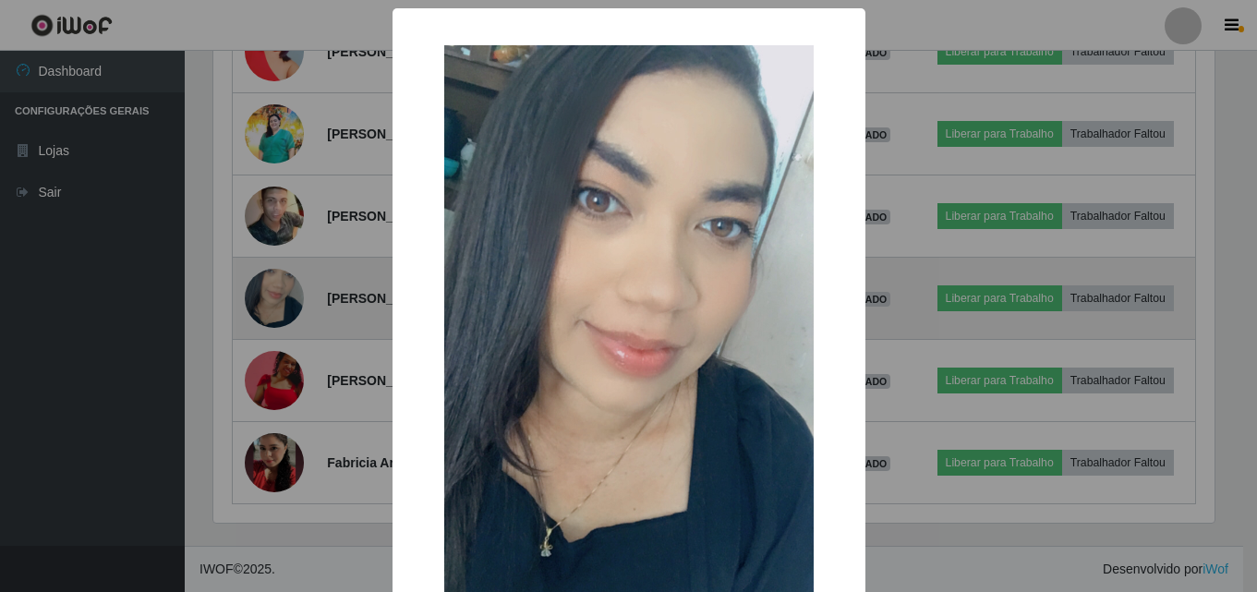
scroll to position [383, 1006]
click at [275, 443] on div "× OK Cancel" at bounding box center [631, 296] width 1262 height 592
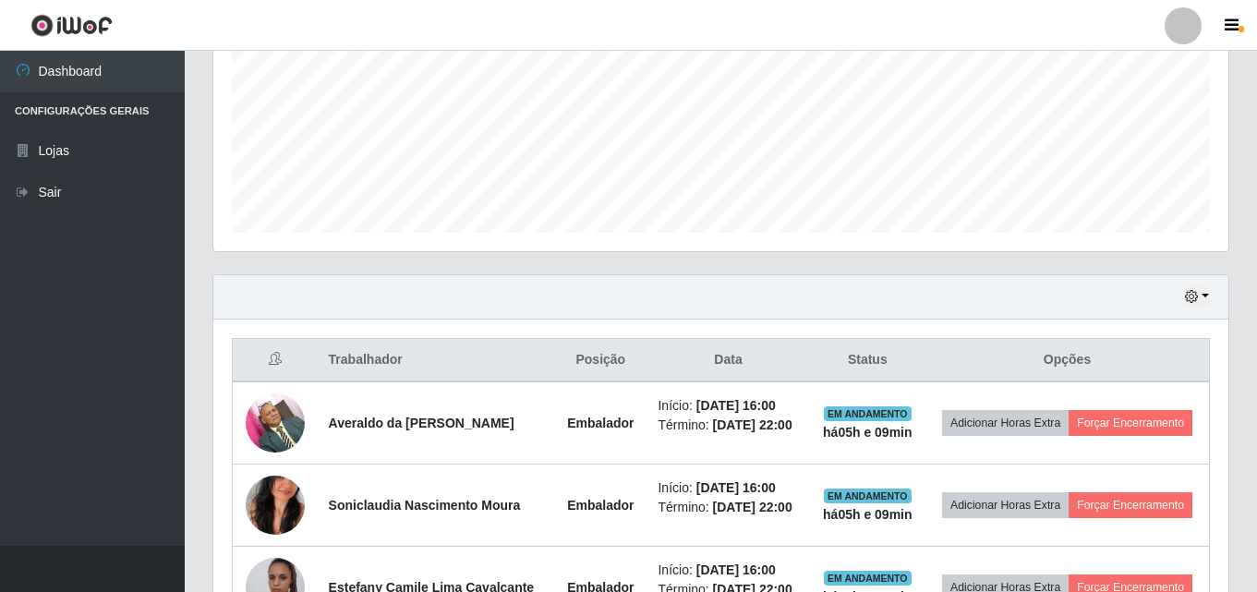
scroll to position [419, 0]
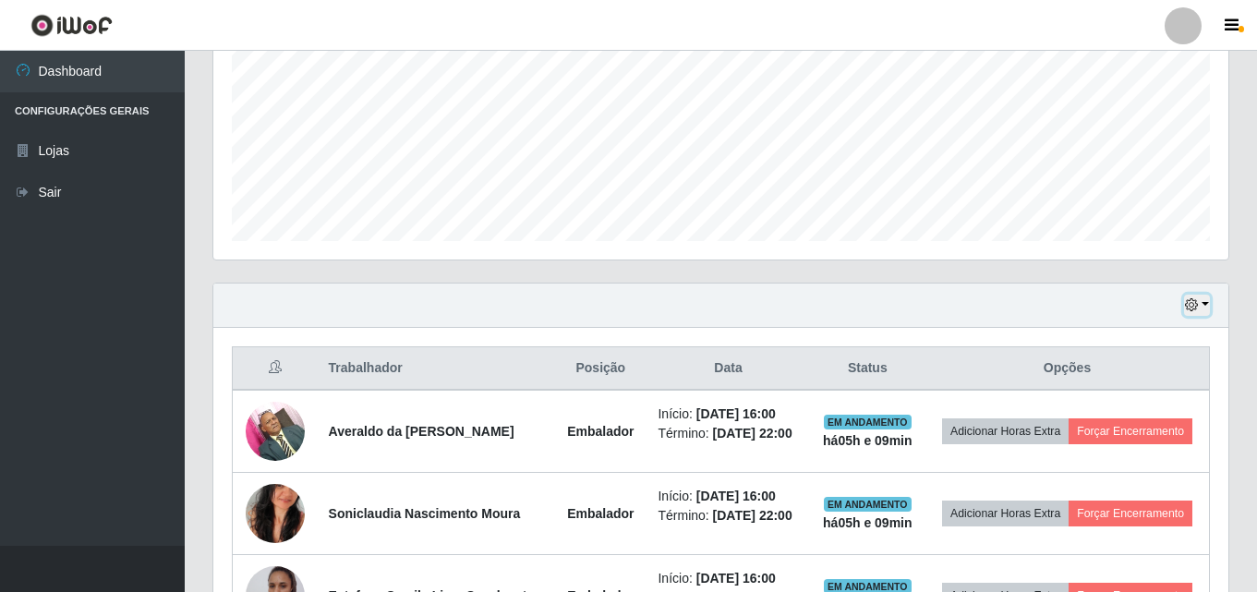
click at [1206, 301] on button "button" at bounding box center [1197, 305] width 26 height 21
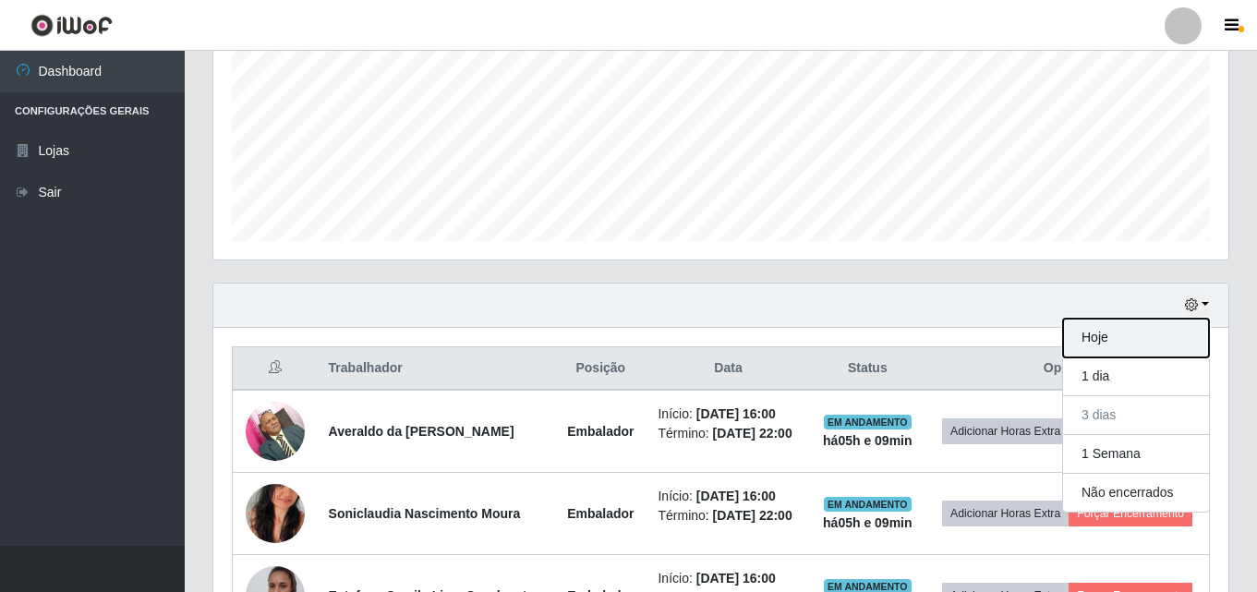
click at [1148, 330] on button "Hoje" at bounding box center [1136, 338] width 146 height 39
